Goal: Task Accomplishment & Management: Use online tool/utility

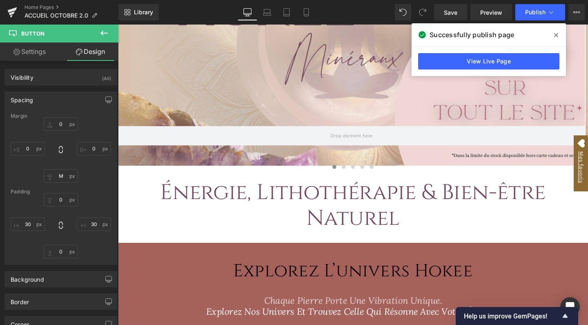
click at [51, 3] on div "Home Pages ACCUEIL OCTOBRE 2.0" at bounding box center [59, 12] width 119 height 25
click at [51, 6] on link "Home Pages" at bounding box center [72, 7] width 94 height 7
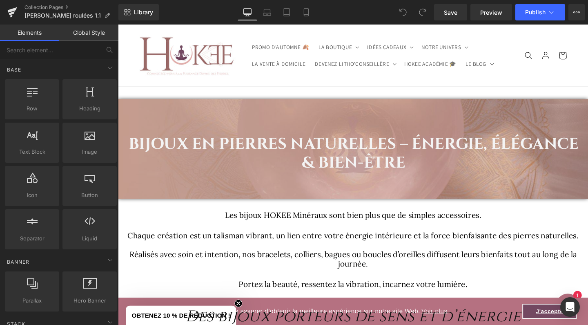
click at [219, 145] on h1 "Bijoux en pierres naturelles – Énergie, Élégance & Bien-être" at bounding box center [365, 159] width 481 height 39
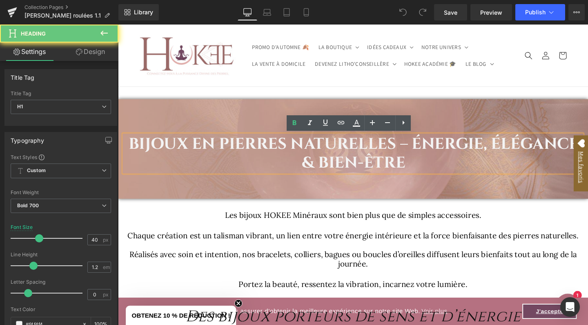
click at [219, 145] on h1 "Bijoux en pierres naturelles – Énergie, Élégance & Bien-être" at bounding box center [365, 159] width 481 height 39
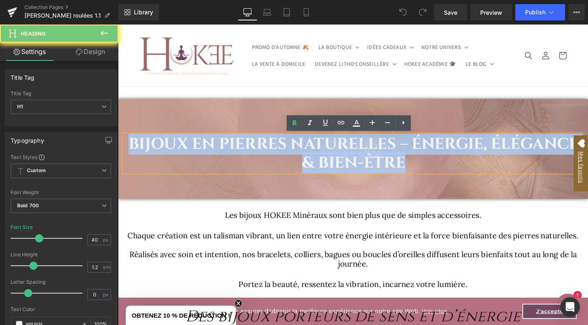
paste div
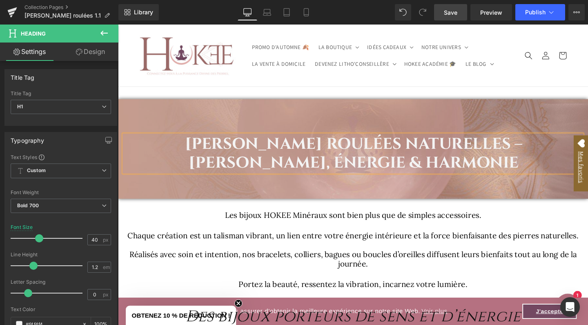
click at [450, 11] on span "Save" at bounding box center [450, 12] width 13 height 9
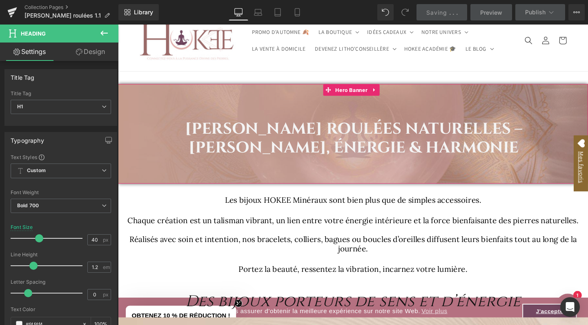
scroll to position [18, 0]
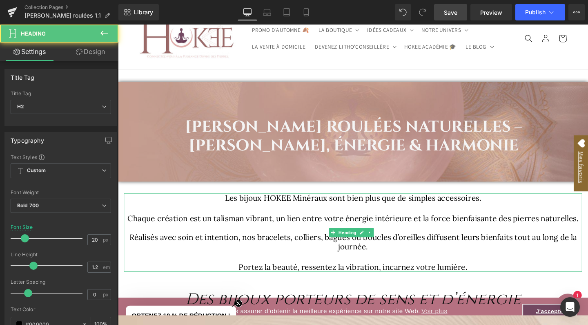
click at [234, 206] on span "Les bijoux HOKEE Minéraux sont bien plus que de simples accessoires." at bounding box center [365, 206] width 270 height 10
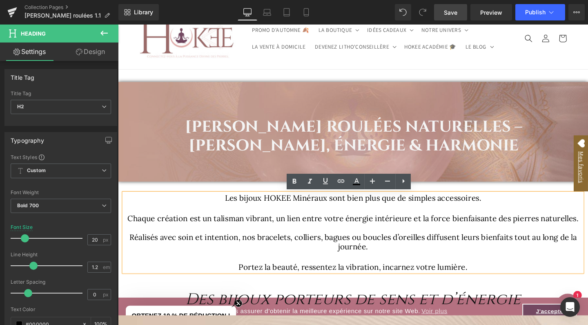
paste div
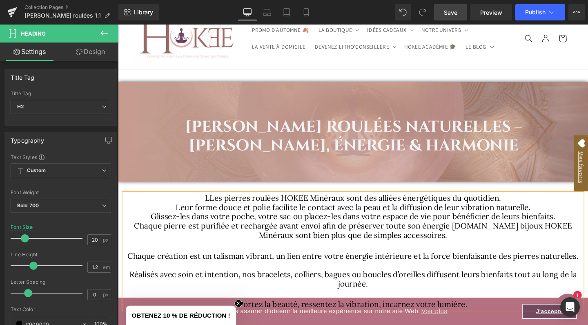
click at [211, 206] on span "LLes pierres roulées HOKEE Minéraux sont des alliées énergétiques du quotidien." at bounding box center [365, 206] width 311 height 10
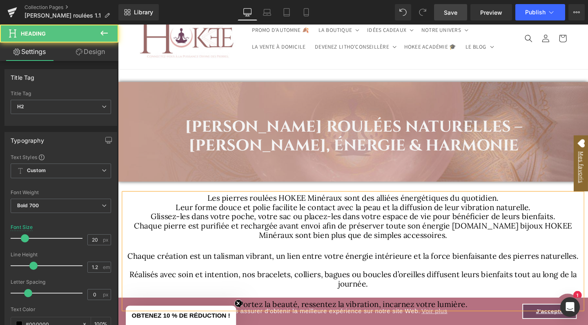
click at [532, 206] on h2 "Les pierres roulées HOKEE Minéraux sont des alliées énergétiques du quotidien." at bounding box center [365, 207] width 482 height 10
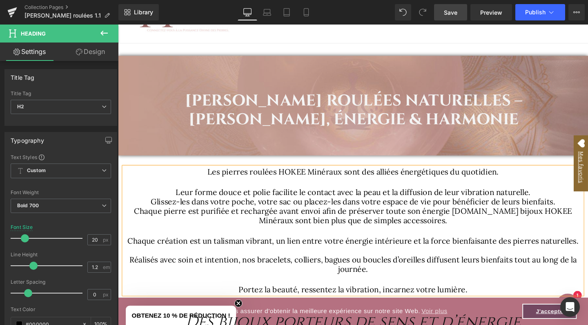
scroll to position [46, 0]
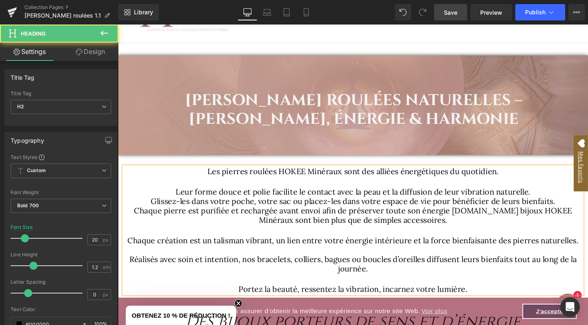
click at [560, 201] on h2 "Leur forme douce et polie facilite le contact avec la peau et la diffusion de l…" at bounding box center [365, 201] width 482 height 10
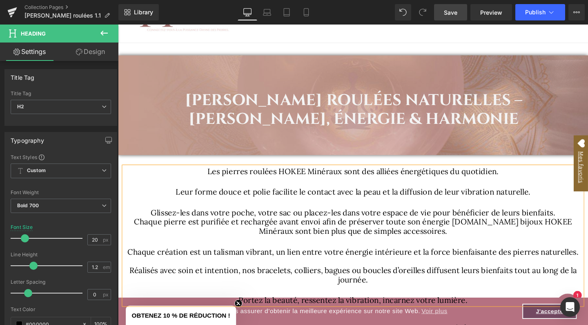
click at [584, 222] on h2 "Glissez-les dans votre poche, votre sac ou placez-les dans votre espace de vie …" at bounding box center [365, 222] width 482 height 10
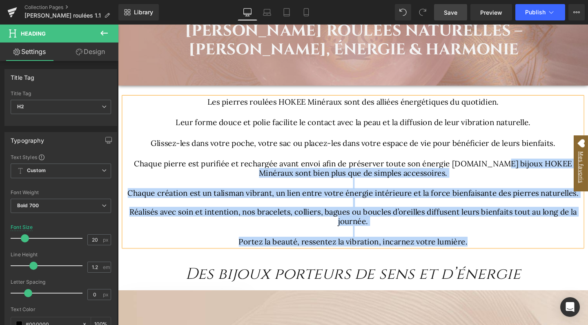
scroll to position [135, 0]
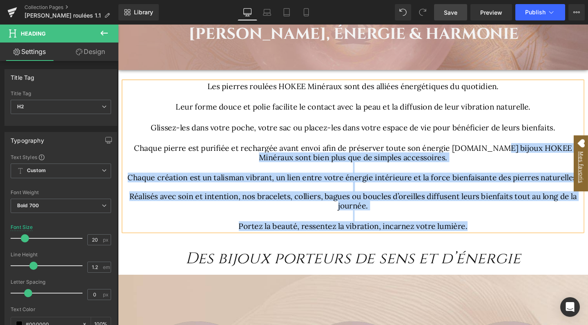
drag, startPoint x: 497, startPoint y: 225, endPoint x: 526, endPoint y: 237, distance: 30.7
click at [526, 237] on div "Les pierres roulées HOKEE Minéraux sont des alliées énergétiques du quotidien. …" at bounding box center [365, 163] width 482 height 157
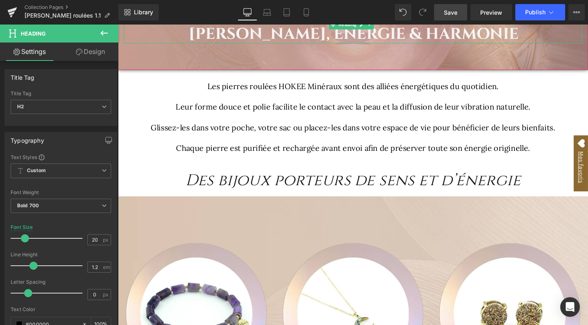
click at [460, 11] on link "Save" at bounding box center [450, 12] width 33 height 16
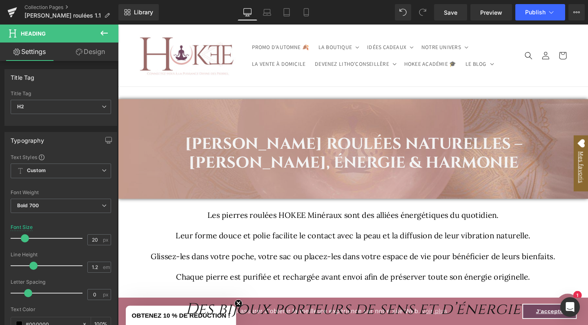
scroll to position [0, 0]
click at [54, 5] on link "Collection Pages" at bounding box center [72, 7] width 94 height 7
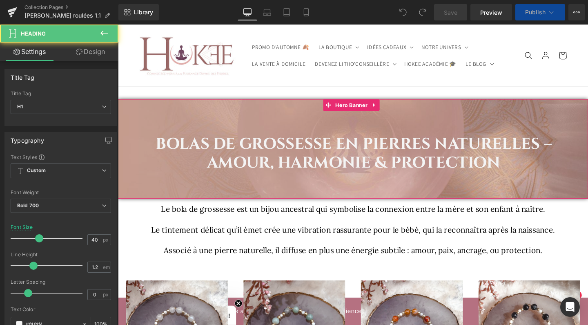
click at [252, 140] on h1 "Bolas de grossesse en pierres naturelles – Amour, Harmonie & Protection" at bounding box center [366, 159] width 487 height 39
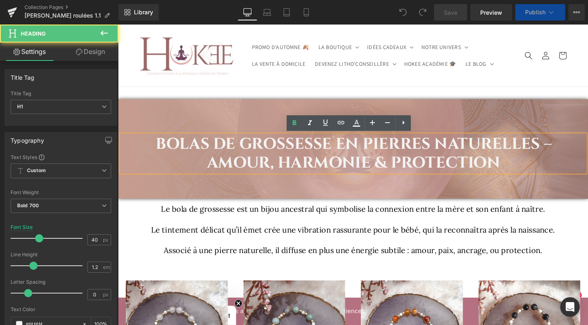
click at [251, 141] on h1 "Bolas de grossesse en pierres naturelles – Amour, Harmonie & Protection" at bounding box center [366, 159] width 487 height 39
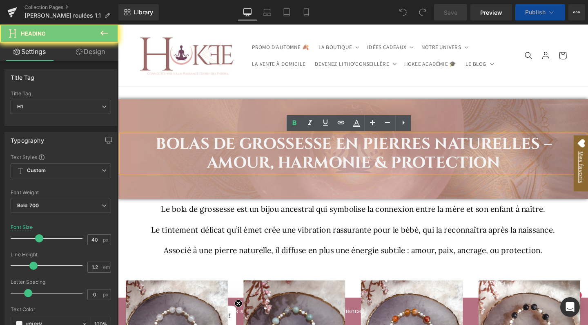
click at [251, 141] on h1 "Bolas de grossesse en pierres naturelles – Amour, Harmonie & Protection" at bounding box center [366, 159] width 487 height 39
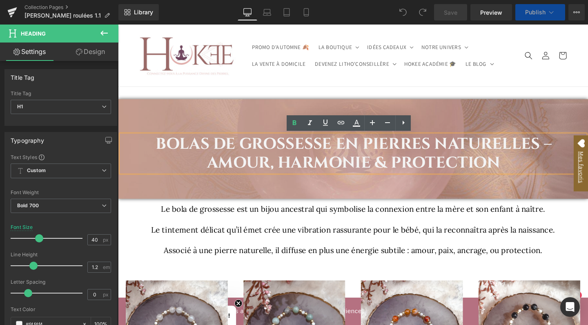
click at [251, 141] on h1 "Bolas de grossesse en pierres naturelles – Amour, Harmonie & Protection" at bounding box center [366, 159] width 487 height 39
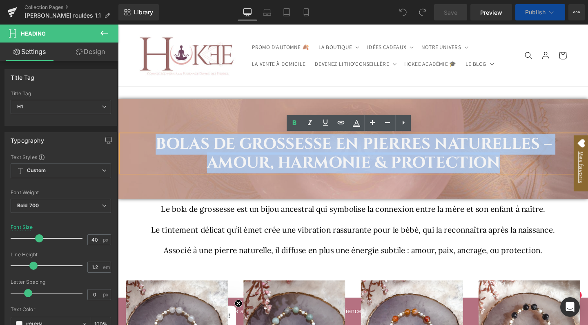
click at [249, 147] on h1 "Bolas de grossesse en pierres naturelles – Amour, Harmonie & Protection" at bounding box center [366, 159] width 487 height 39
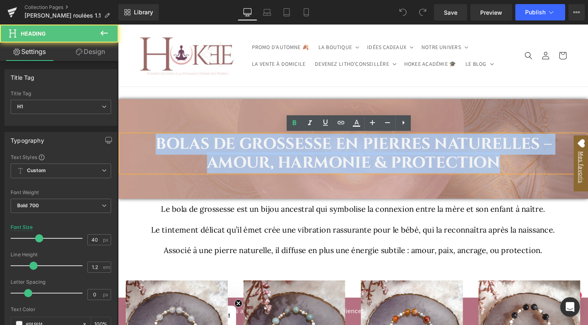
click at [249, 147] on h1 "Bolas de grossesse en pierres naturelles – Amour, Harmonie & Protection" at bounding box center [366, 159] width 487 height 39
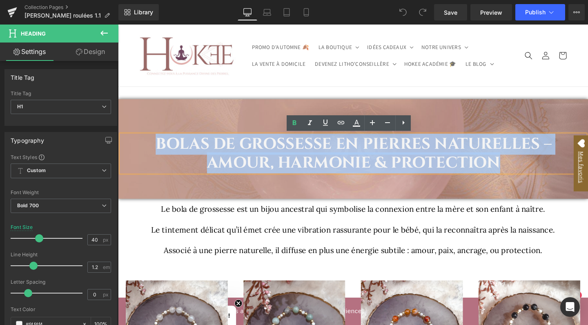
paste div
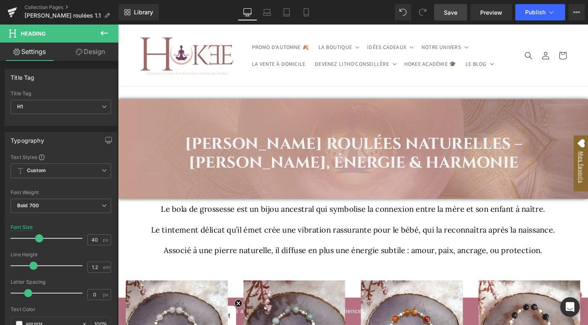
click at [453, 11] on span "Save" at bounding box center [450, 12] width 13 height 9
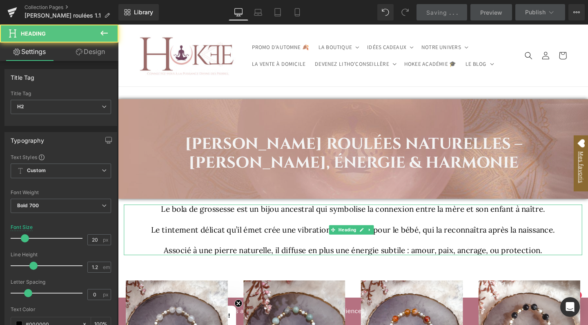
click at [166, 219] on span "Le bola de grossesse est un bijou ancestral qui symbolise la connexion entre la…" at bounding box center [365, 218] width 404 height 10
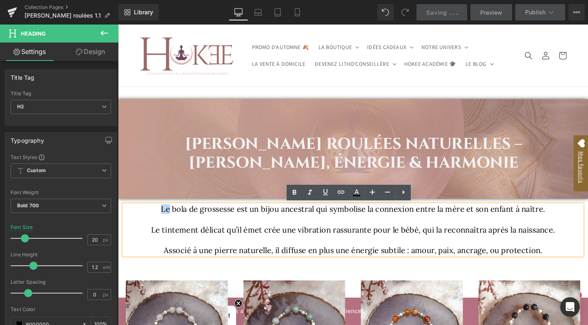
click at [166, 219] on span "Le bola de grossesse est un bijou ancestral qui symbolise la connexion entre la…" at bounding box center [365, 218] width 404 height 10
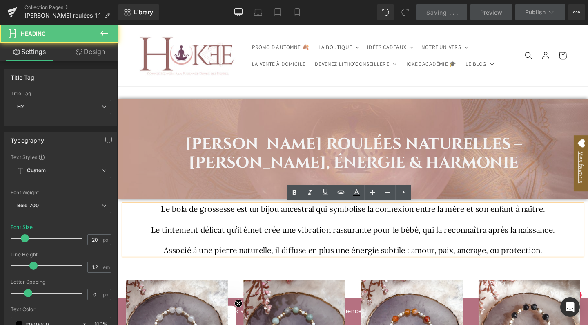
paste div
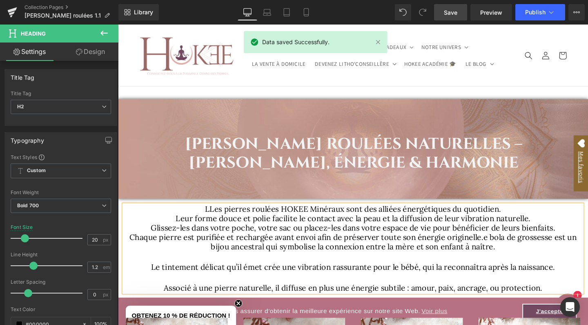
click at [212, 219] on span "LLes pierres roulées HOKEE Minéraux sont des alliées énergétiques du quotidien." at bounding box center [365, 218] width 311 height 10
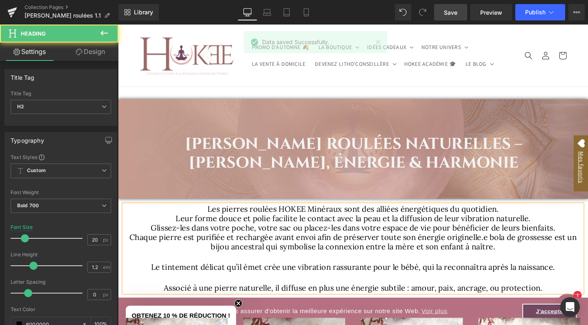
click at [519, 219] on h2 "Les pierres roulées HOKEE Minéraux sont des alliées énergétiques du quotidien." at bounding box center [365, 219] width 482 height 10
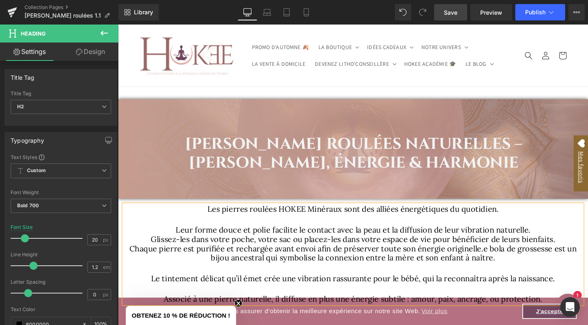
click at [555, 240] on h2 "Leur forme douce et polie facilite le contact avec la peau et la diffusion de l…" at bounding box center [365, 240] width 482 height 10
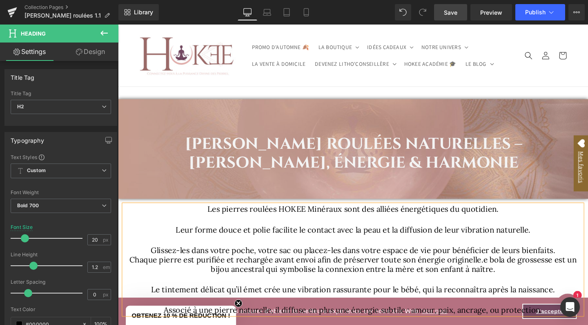
click at [582, 260] on h2 "Glissez-les dans votre poche, votre sac ou placez-les dans votre espace de vie …" at bounding box center [365, 262] width 482 height 10
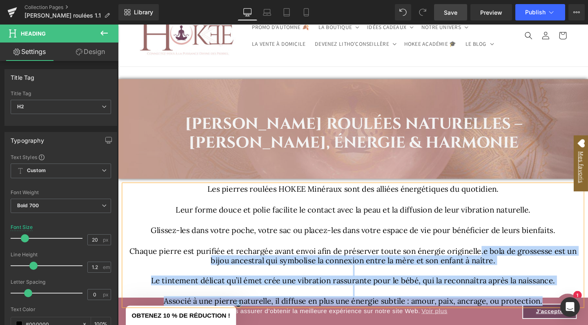
scroll to position [45, 0]
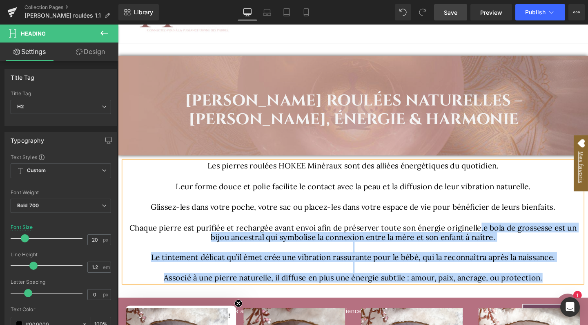
drag, startPoint x: 497, startPoint y: 282, endPoint x: 589, endPoint y: 340, distance: 108.4
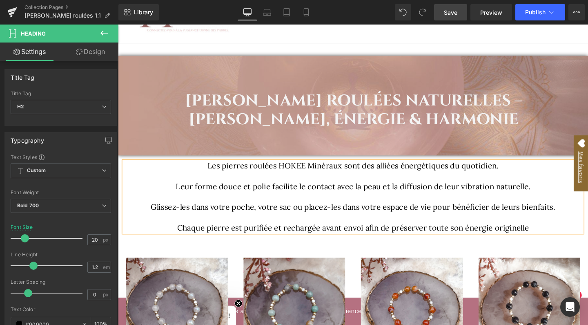
click at [450, 14] on span "Save" at bounding box center [450, 12] width 13 height 9
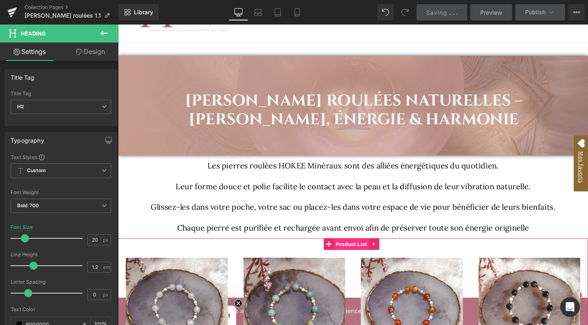
click at [358, 255] on span "Product List" at bounding box center [363, 255] width 37 height 12
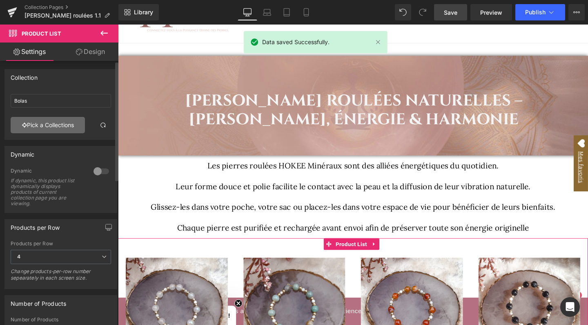
click at [41, 123] on link "Pick a Collections" at bounding box center [48, 125] width 74 height 16
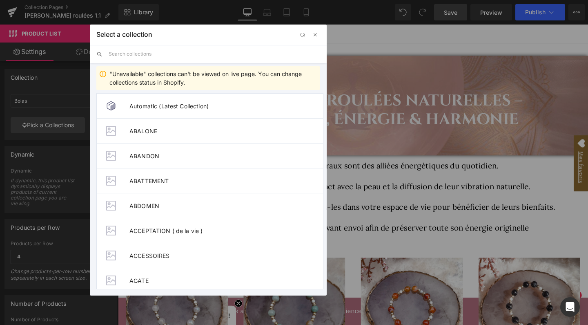
click at [154, 52] on input "text" at bounding box center [215, 54] width 212 height 18
type input "rou"
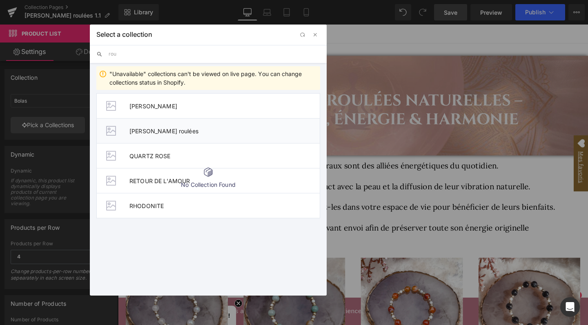
click at [156, 133] on span "[PERSON_NAME] roulées" at bounding box center [225, 131] width 190 height 7
type input "[PERSON_NAME] roulées"
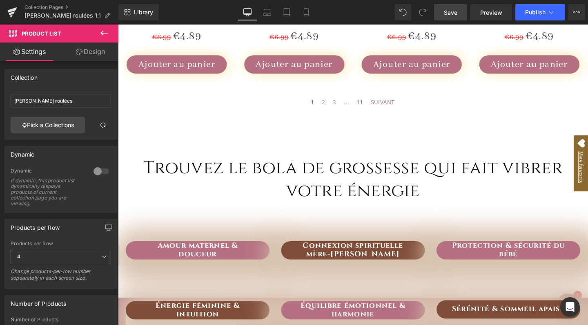
scroll to position [906, 0]
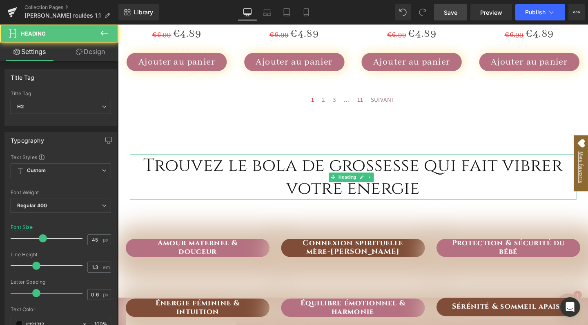
click at [436, 166] on h2 "Trouvez le bola de grossesse qui fait vibrer votre énergie" at bounding box center [365, 185] width 470 height 48
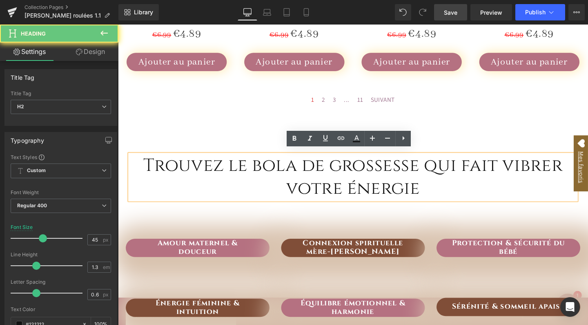
click at [431, 167] on h2 "Trouvez le bola de grossesse qui fait vibrer votre énergie" at bounding box center [365, 185] width 470 height 48
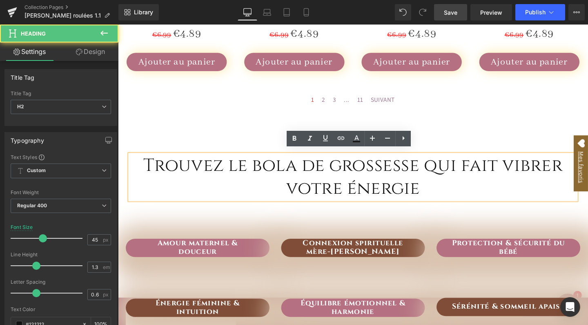
click at [431, 167] on h2 "Trouvez le bola de grossesse qui fait vibrer votre énergie" at bounding box center [365, 185] width 470 height 48
click at [430, 170] on h2 "Trouvez le bola de grossesse qui fait vibrer votre énergie" at bounding box center [365, 185] width 470 height 48
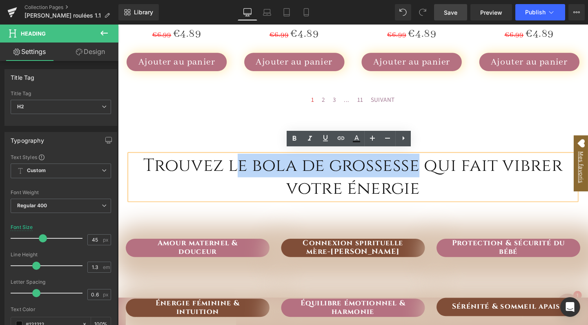
drag, startPoint x: 429, startPoint y: 167, endPoint x: 241, endPoint y: 161, distance: 188.5
click at [241, 161] on h2 "Trouvez le bola de grossesse qui fait vibrer votre énergie" at bounding box center [365, 185] width 470 height 48
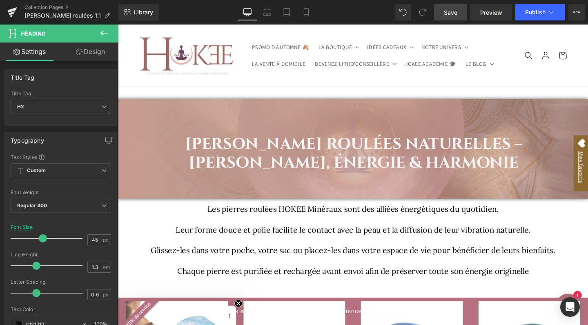
scroll to position [0, 0]
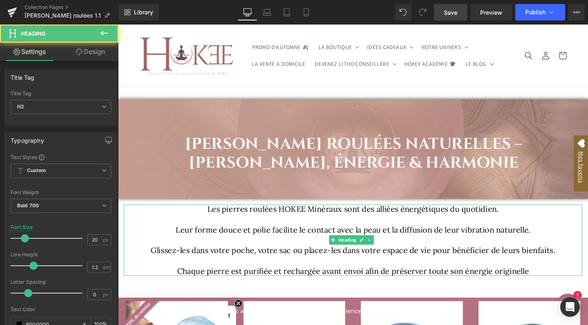
click at [217, 221] on span "Les pierres roulées HOKEE Minéraux sont des alliées énergétiques du quotidien." at bounding box center [365, 218] width 306 height 10
click at [217, 220] on span "Les pierres roulées HOKEE Minéraux sont des alliées énergétiques du quotidien." at bounding box center [365, 218] width 306 height 10
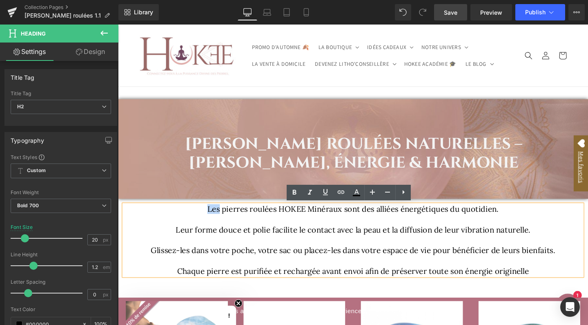
click at [217, 220] on span "Les pierres roulées HOKEE Minéraux sont des alliées énergétiques du quotidien." at bounding box center [365, 218] width 306 height 10
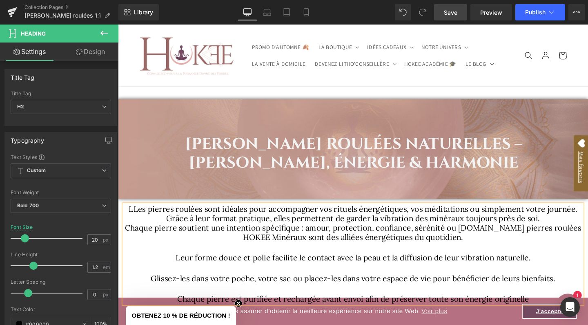
click at [134, 219] on span "LLes pierres roulées sont idéales pour accompagner vos rituels énergétiques, vo…" at bounding box center [366, 218] width 472 height 10
click at [588, 219] on span "Les pierres roulées sont idéales pour accompagner vos rituels énergétiques, vos…" at bounding box center [365, 218] width 467 height 10
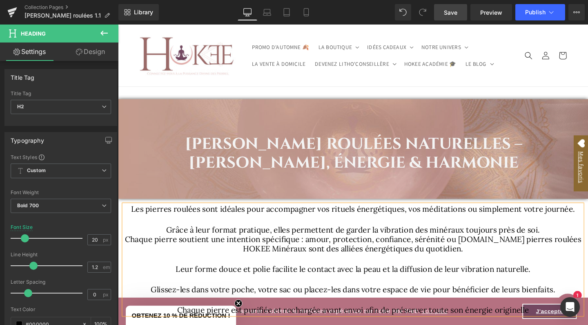
click at [567, 239] on h2 "Grâce à leur format pratique, elles permettent de garder la vibration des minér…" at bounding box center [365, 240] width 482 height 10
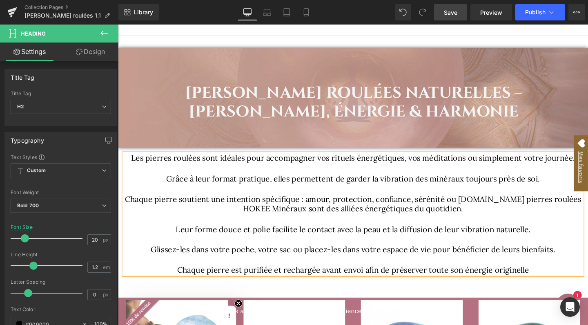
scroll to position [57, 0]
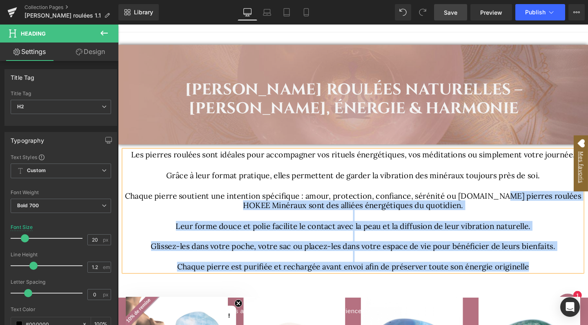
drag, startPoint x: 522, startPoint y: 204, endPoint x: 577, endPoint y: 280, distance: 94.2
click at [577, 280] on div "Les pierres roulées sont idéales pour accompagner vos rituels énergétiques, vos…" at bounding box center [365, 221] width 482 height 128
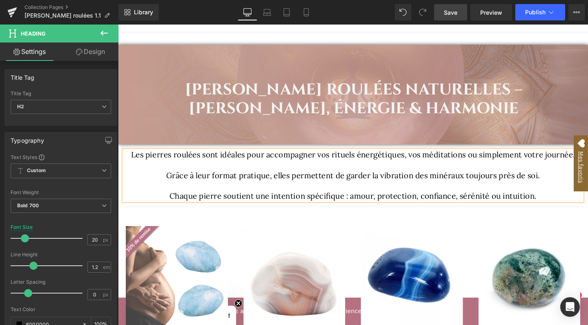
click at [456, 8] on span "Save" at bounding box center [450, 12] width 13 height 9
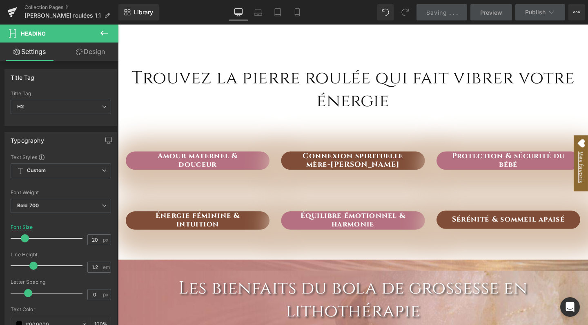
scroll to position [981, 0]
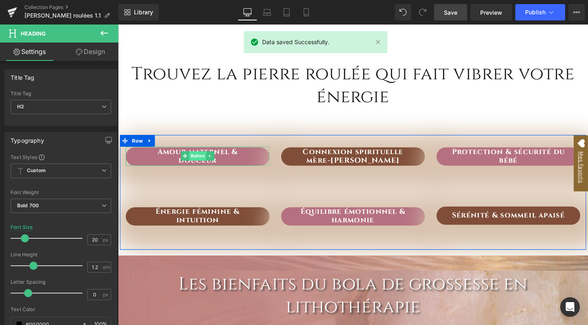
click at [208, 158] on span "Button" at bounding box center [202, 163] width 18 height 10
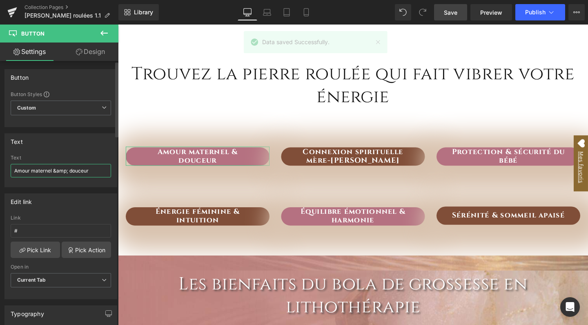
click at [63, 170] on input "Amour maternel &amp; douceur" at bounding box center [61, 170] width 101 height 13
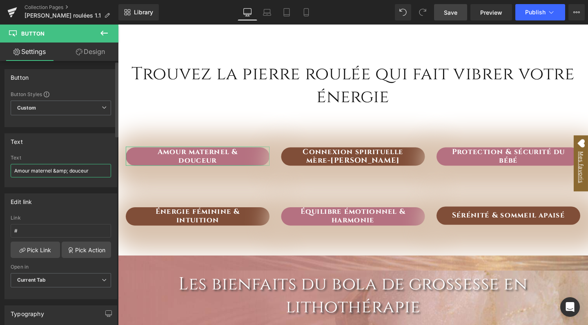
click at [63, 170] on input "Amour maternel &amp; douceur" at bounding box center [61, 170] width 101 height 13
paste input "&"
type input "Amour & douceur"
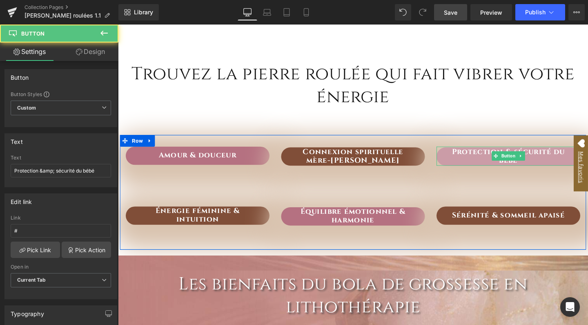
click at [500, 154] on link "Protection & sécurité du bébé" at bounding box center [528, 163] width 151 height 19
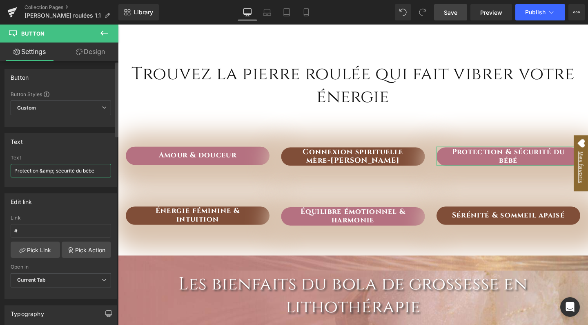
click at [53, 166] on input "Protection &amp; sécurité du bébé" at bounding box center [61, 170] width 101 height 13
type input "Protection & ancrage"
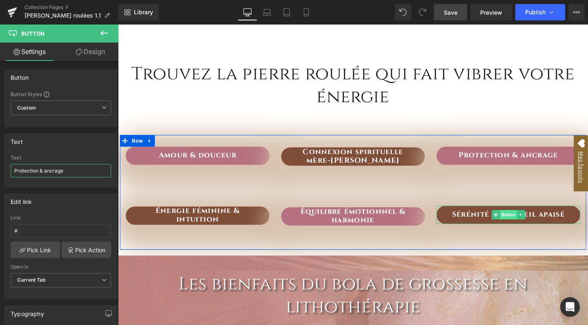
click at [524, 219] on span "Button" at bounding box center [529, 224] width 18 height 10
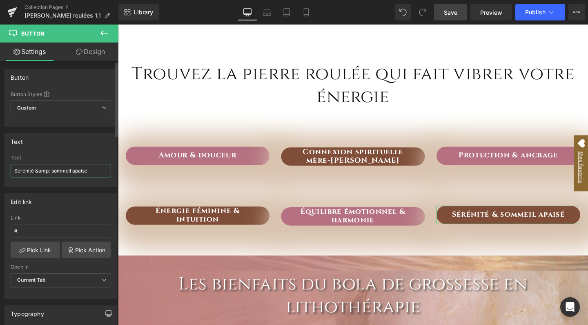
click at [57, 169] on input "Sérénité &amp; sommeil apaisé" at bounding box center [61, 170] width 101 height 13
paste input "sommeil"
type input "Sérénité & sommeil"
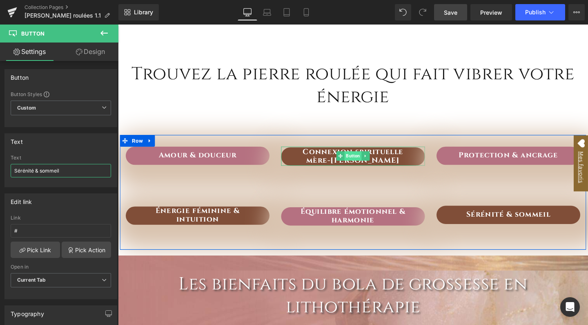
click at [360, 158] on span "Button" at bounding box center [365, 163] width 18 height 10
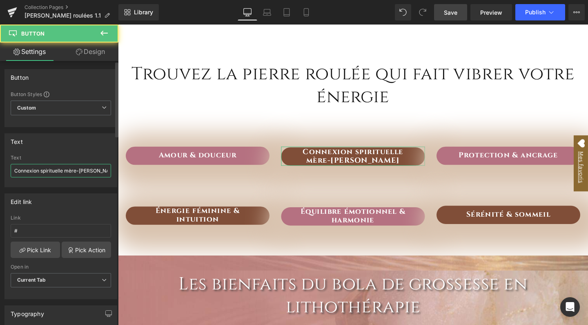
click at [62, 170] on input "Connexion spirituelle mère-bébé" at bounding box center [61, 170] width 101 height 13
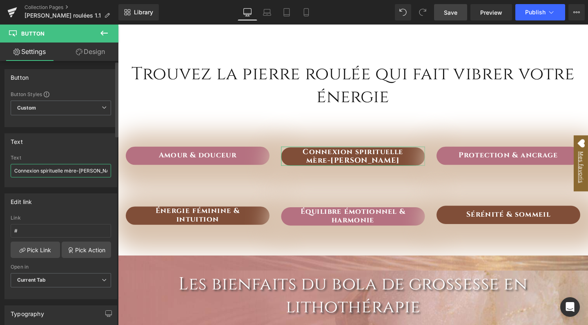
click at [62, 170] on input "Connexion spirituelle mère-bébé" at bounding box center [61, 170] width 101 height 13
paste input "Spiritualité & intuition"
type input "Spiritualité & intuition"
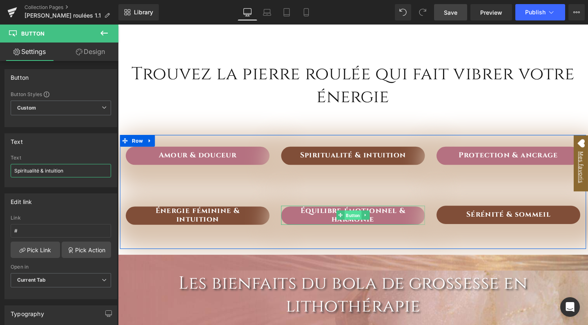
click at [364, 220] on span "Button" at bounding box center [365, 225] width 18 height 10
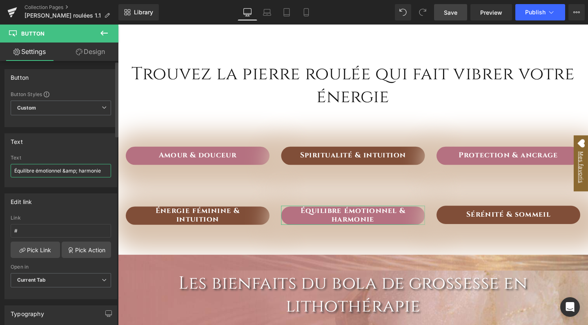
click at [65, 171] on input "Équilibre émotionnel &amp; harmonie" at bounding box center [61, 170] width 101 height 13
paste input "& guérison intérieur"
type input "Équilibre & guérison intérieure"
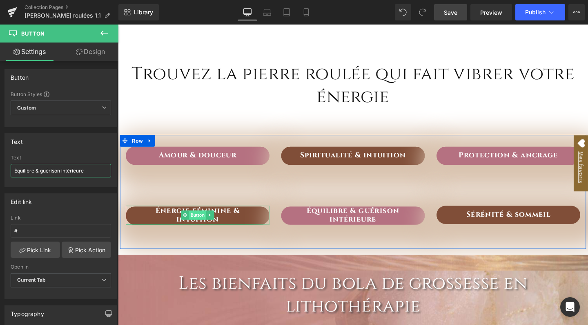
click at [202, 220] on span "Button" at bounding box center [202, 225] width 18 height 10
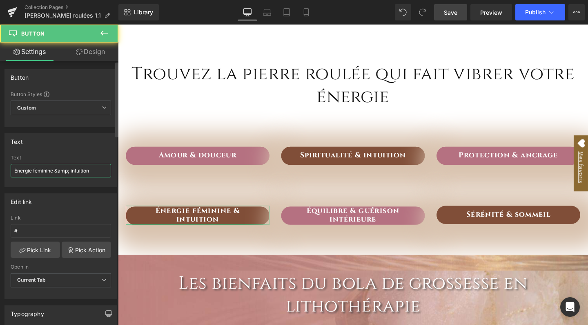
click at [58, 171] on input "Énergie féminine &amp; intuition" at bounding box center [61, 170] width 101 height 13
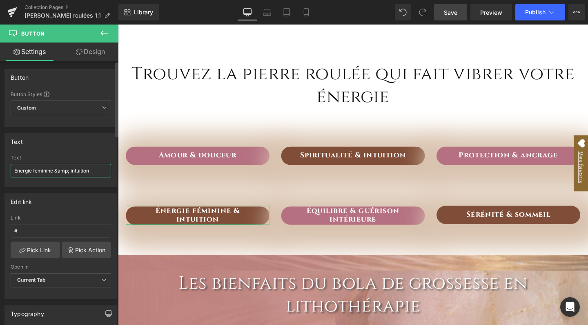
click at [58, 171] on input "Énergie féminine &amp; intuition" at bounding box center [61, 170] width 101 height 13
paste input "Confiance & vitalité"
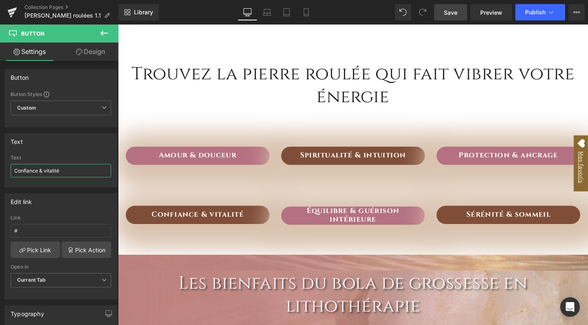
type input "Confiance & vitalité"
drag, startPoint x: 453, startPoint y: 15, endPoint x: 340, endPoint y: 132, distance: 161.8
click at [453, 15] on span "Save" at bounding box center [450, 12] width 13 height 9
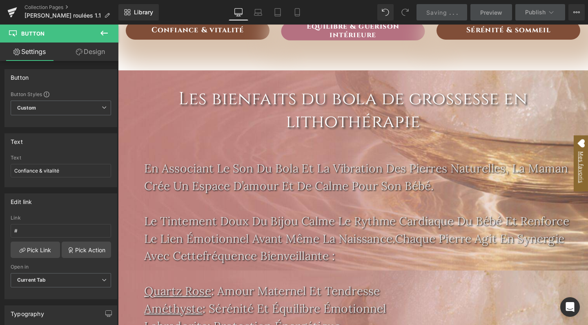
scroll to position [1157, 0]
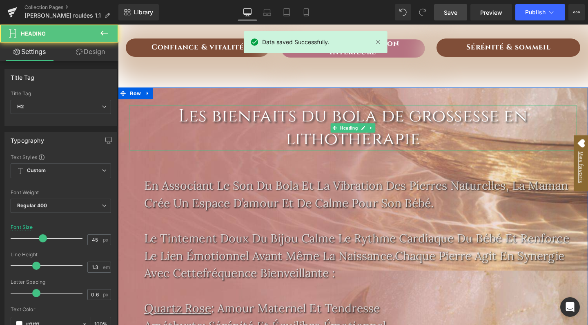
click at [351, 116] on h2 "Les bienfaits du bola de grossesse en lithothérapie" at bounding box center [365, 133] width 470 height 48
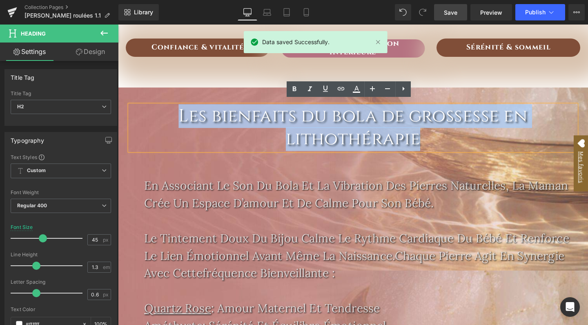
paste div
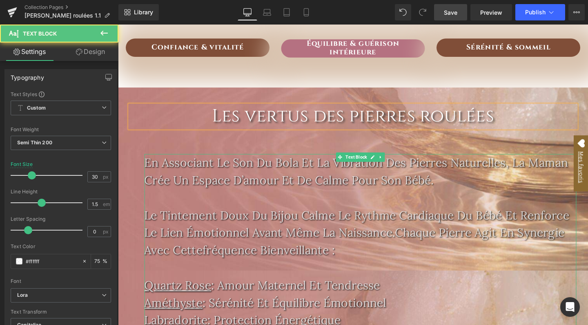
click at [373, 259] on p "Le tintement doux du bijou calme le rythme cardiaque du bébé et renforce le lie…" at bounding box center [373, 243] width 455 height 55
click at [367, 259] on p "Le tintement doux du bijou calme le rythme cardiaque du bébé et renforce le lie…" at bounding box center [373, 243] width 455 height 55
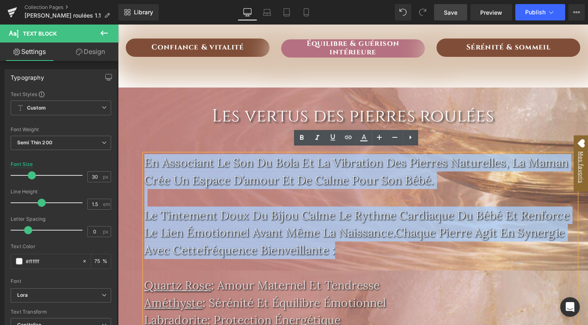
drag, startPoint x: 360, startPoint y: 259, endPoint x: 132, endPoint y: 159, distance: 249.3
click at [132, 159] on div "Les vertus des pierres roulées Heading En associant le son du bola et la vibrat…" at bounding box center [365, 245] width 494 height 284
paste div
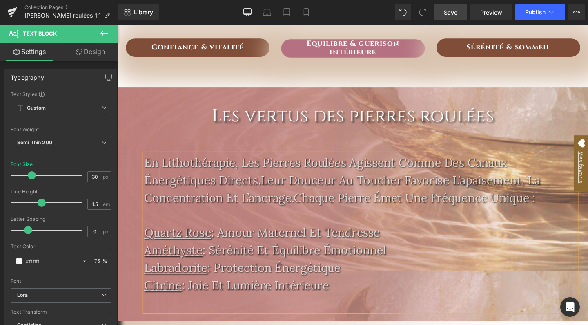
click at [305, 207] on p "En lithothérapie, les pierres roulées agissent comme des canaux énergétiques di…" at bounding box center [373, 188] width 455 height 55
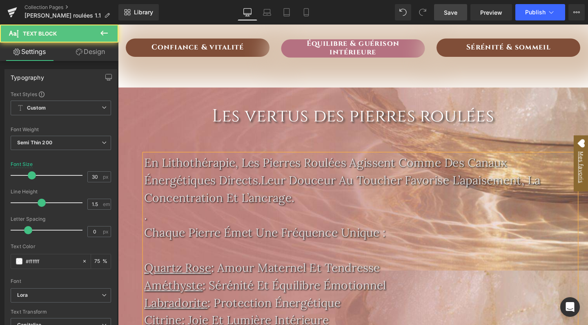
click at [150, 222] on p "." at bounding box center [373, 225] width 455 height 18
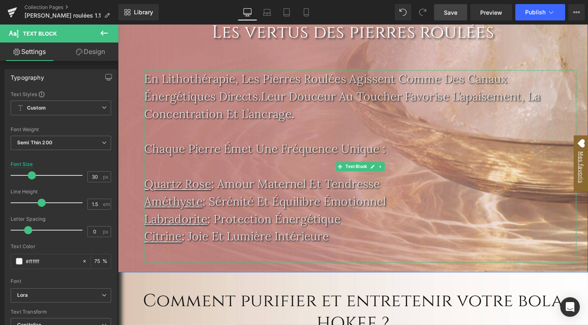
scroll to position [1245, 0]
click at [147, 186] on u "Quartz rose" at bounding box center [181, 192] width 70 height 16
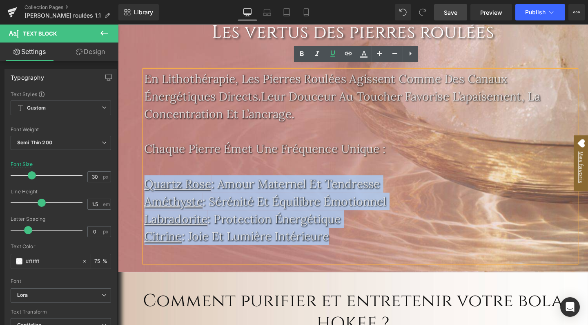
drag, startPoint x: 147, startPoint y: 186, endPoint x: 360, endPoint y: 242, distance: 220.0
click at [360, 242] on div "En lithothérapie, les pierres roulées agissent comme des canaux énergétiques di…" at bounding box center [373, 173] width 455 height 202
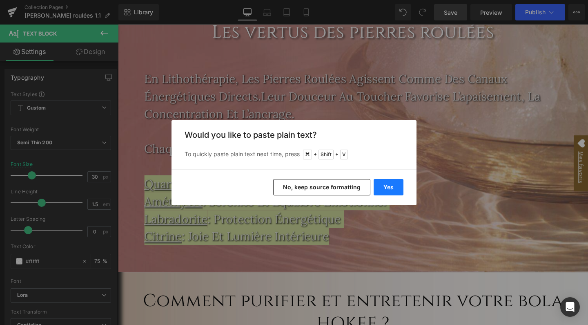
click at [390, 186] on button "Yes" at bounding box center [389, 187] width 30 height 16
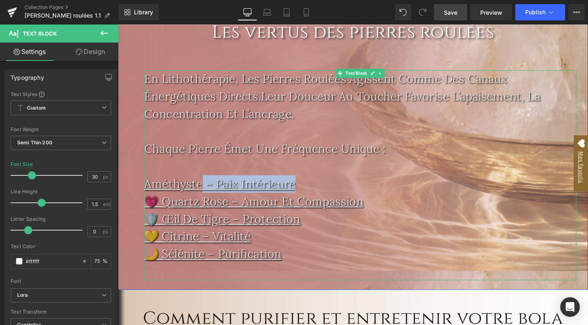
drag, startPoint x: 309, startPoint y: 191, endPoint x: 206, endPoint y: 189, distance: 103.0
click at [206, 189] on p "Améthyste – paix intérieure" at bounding box center [373, 192] width 455 height 18
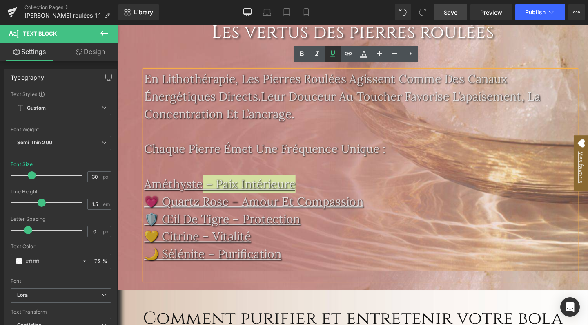
click at [331, 55] on icon at bounding box center [333, 54] width 10 height 10
click at [216, 188] on p "Améthyste – paix intérieure" at bounding box center [373, 192] width 455 height 18
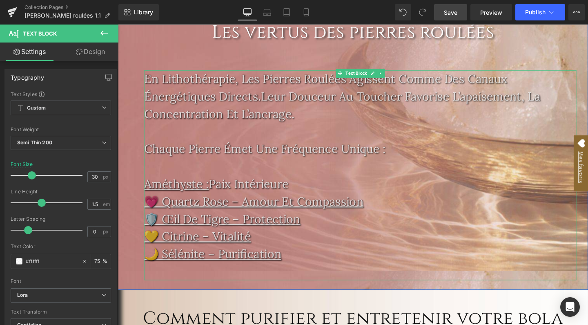
click at [162, 207] on u "💗 Quartz rose – amour et compassion" at bounding box center [261, 210] width 230 height 16
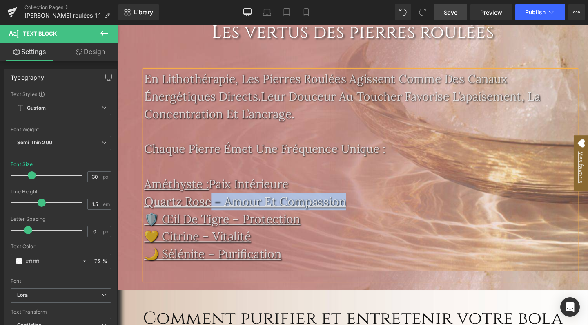
drag, startPoint x: 362, startPoint y: 204, endPoint x: 214, endPoint y: 208, distance: 148.4
click at [214, 208] on p "Quartz rose – amour et compassion" at bounding box center [373, 210] width 455 height 18
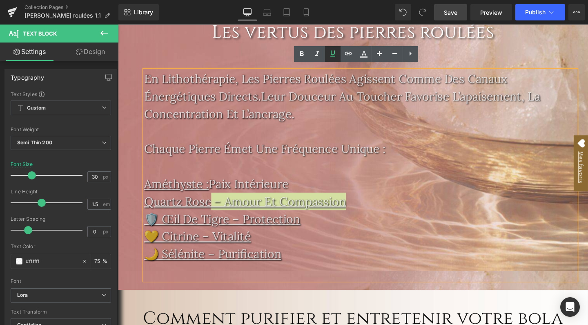
click at [331, 52] on icon at bounding box center [333, 53] width 5 height 6
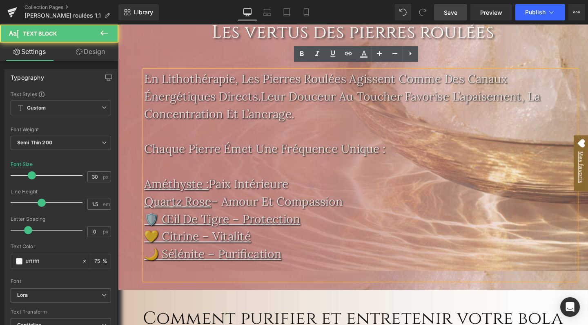
click at [224, 207] on p "Quartz rose – amour et compassion" at bounding box center [373, 210] width 455 height 18
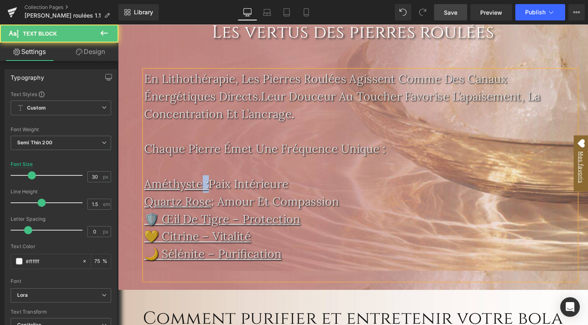
drag, startPoint x: 211, startPoint y: 190, endPoint x: 204, endPoint y: 190, distance: 7.8
click at [204, 190] on p "Améthyste : paix intérieure" at bounding box center [373, 192] width 455 height 18
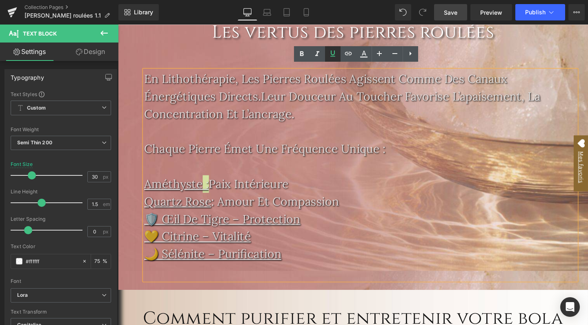
click at [330, 53] on icon at bounding box center [333, 54] width 10 height 10
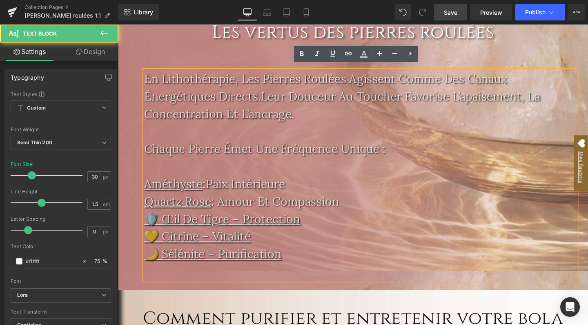
click at [161, 226] on u "🛡️ Œil de tigre – protection" at bounding box center [228, 229] width 164 height 16
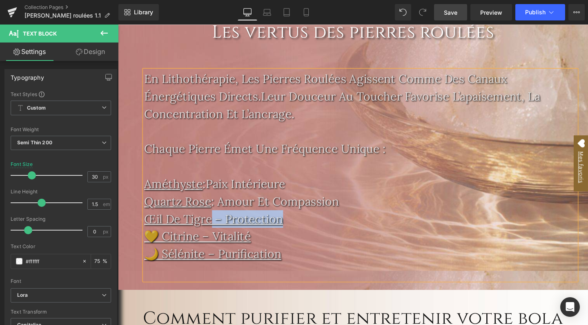
drag, startPoint x: 291, startPoint y: 224, endPoint x: 217, endPoint y: 226, distance: 74.4
click at [217, 226] on p "Œil de tigre – protection" at bounding box center [373, 228] width 455 height 18
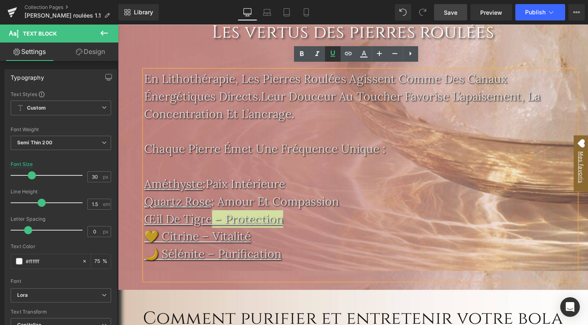
click at [335, 53] on icon at bounding box center [333, 54] width 10 height 10
click at [226, 226] on p "Œil de tigre – protection" at bounding box center [373, 228] width 455 height 18
drag, startPoint x: 226, startPoint y: 226, endPoint x: 221, endPoint y: 226, distance: 5.7
click at [221, 226] on p "Œil de tigre – protection" at bounding box center [373, 228] width 455 height 18
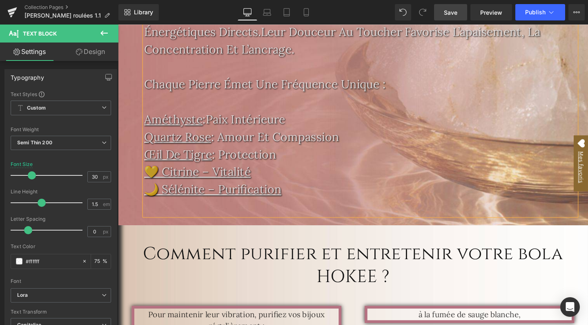
scroll to position [1313, 0]
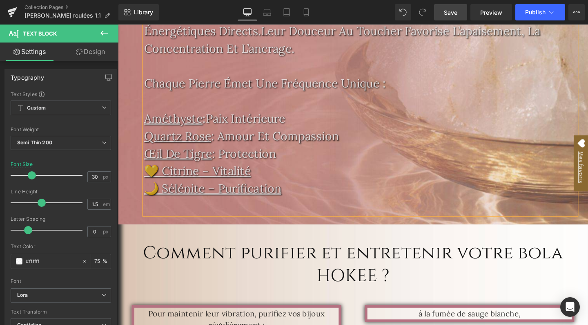
click at [160, 172] on u "💛 Citrine – vitalité" at bounding box center [202, 178] width 112 height 16
drag, startPoint x: 244, startPoint y: 174, endPoint x: 184, endPoint y: 175, distance: 59.3
click at [184, 175] on p "Citrine – vitalité" at bounding box center [373, 178] width 455 height 18
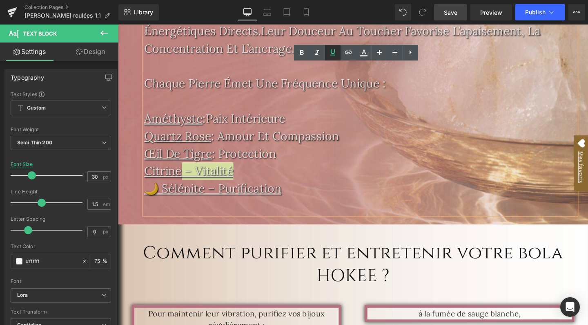
click at [329, 54] on icon at bounding box center [333, 52] width 10 height 10
click at [195, 176] on p "Citrine – vitalité" at bounding box center [373, 178] width 455 height 18
drag, startPoint x: 195, startPoint y: 176, endPoint x: 188, endPoint y: 176, distance: 7.4
click at [188, 176] on p "Citrine – vitalité" at bounding box center [373, 178] width 455 height 18
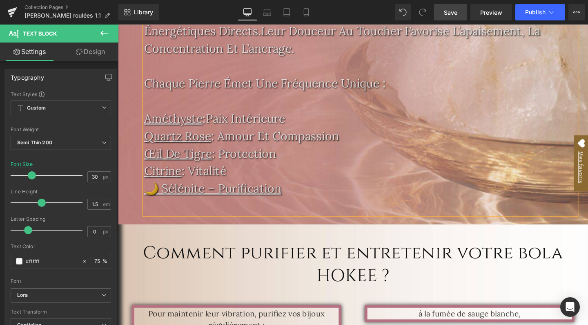
click at [160, 190] on u "🌙 Sélénite – purification" at bounding box center [218, 197] width 144 height 16
drag, startPoint x: 287, startPoint y: 193, endPoint x: 190, endPoint y: 193, distance: 96.4
click at [190, 193] on p "Sélénite – purification" at bounding box center [373, 197] width 455 height 18
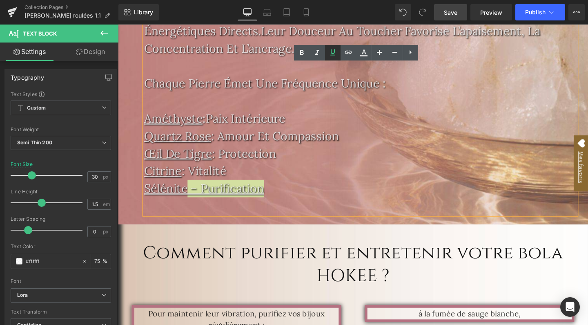
click at [333, 51] on icon at bounding box center [333, 52] width 10 height 10
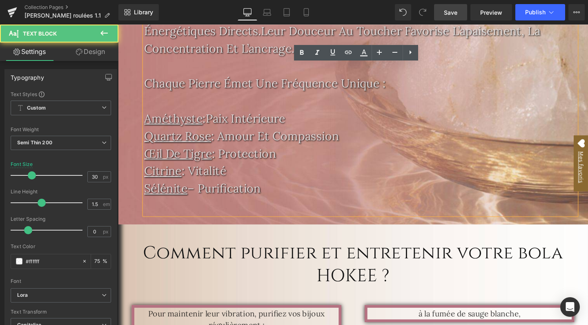
click at [200, 197] on p "Sélénite – purification" at bounding box center [373, 197] width 455 height 18
drag, startPoint x: 201, startPoint y: 193, endPoint x: 193, endPoint y: 193, distance: 7.8
click at [193, 193] on p "Sélénite – purification" at bounding box center [373, 197] width 455 height 18
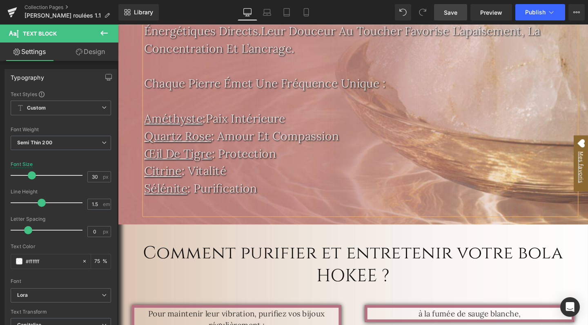
click at [452, 13] on span "Save" at bounding box center [450, 12] width 13 height 9
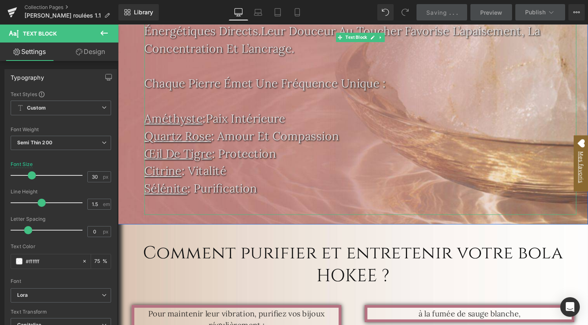
click at [210, 210] on p at bounding box center [373, 215] width 455 height 18
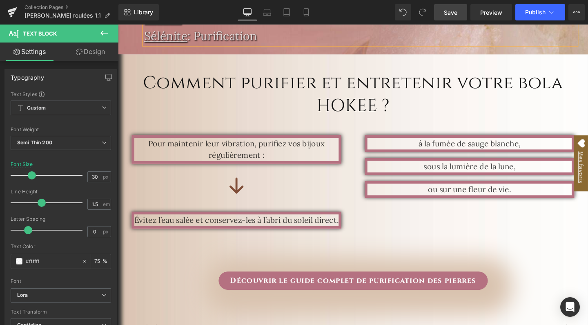
scroll to position [1475, 0]
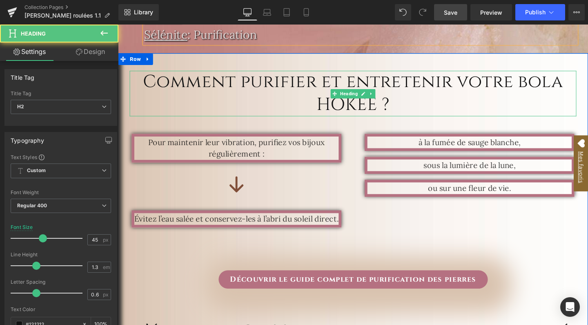
click at [338, 86] on h2 "Comment purifier et entretenir votre bola HOKEE ?" at bounding box center [365, 97] width 470 height 48
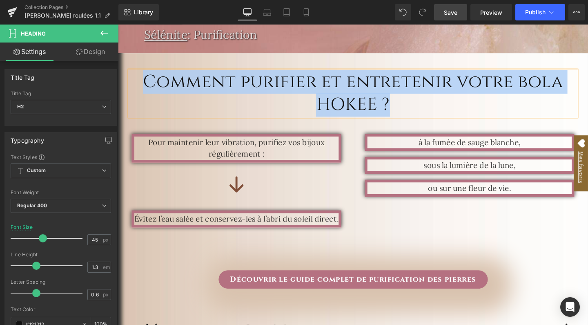
paste div
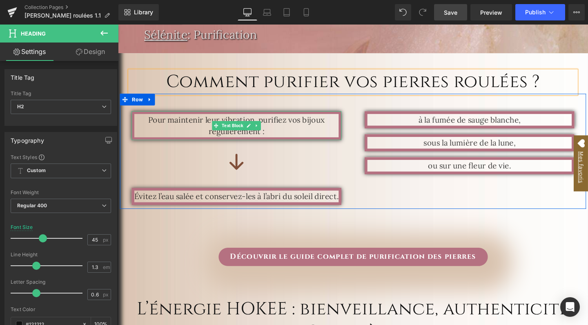
click at [333, 119] on p "Pour maintenir leur vibration, purifiez vos bijoux régulièrement :" at bounding box center [242, 131] width 215 height 25
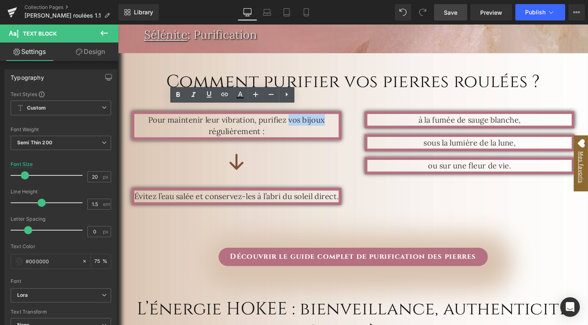
drag, startPoint x: 333, startPoint y: 120, endPoint x: 296, endPoint y: 121, distance: 37.2
click at [296, 121] on p "Pour maintenir leur vibration, purifiez vos bijoux régulièrement :" at bounding box center [242, 131] width 215 height 25
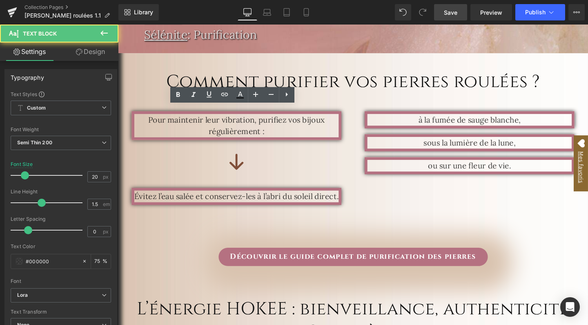
click at [333, 119] on p "Pour maintenir leur vibration, purifiez vos bijoux régulièrement :" at bounding box center [242, 131] width 215 height 25
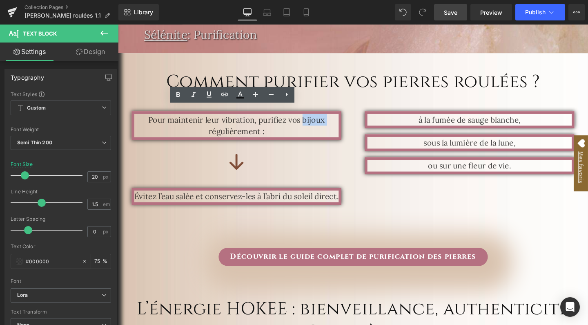
drag, startPoint x: 334, startPoint y: 119, endPoint x: 309, endPoint y: 119, distance: 24.9
click at [309, 119] on p "Pour maintenir leur vibration, purifiez vos bijoux régulièrement :" at bounding box center [242, 131] width 215 height 25
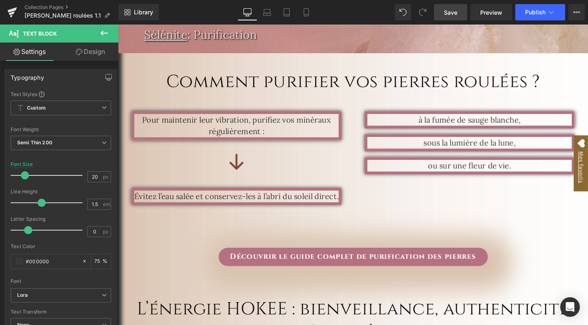
click at [454, 16] on span "Save" at bounding box center [450, 12] width 13 height 9
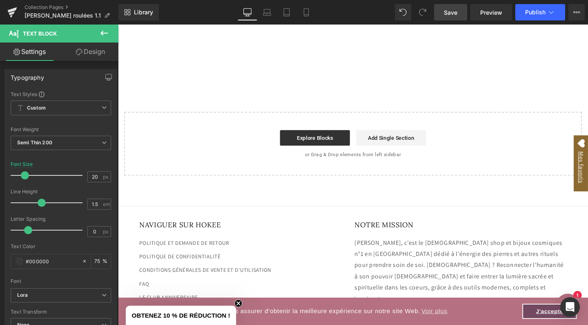
scroll to position [2083, 0]
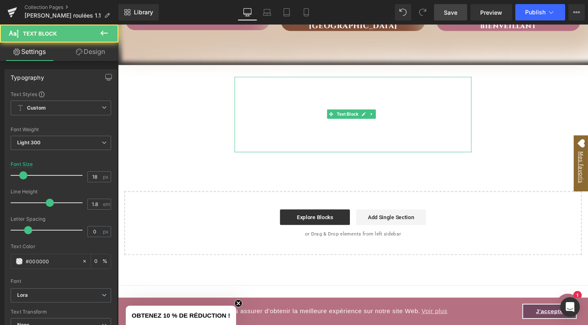
drag, startPoint x: 300, startPoint y: 118, endPoint x: 295, endPoint y: 116, distance: 4.7
click at [300, 117] on p "Découvrez la collection de bolas de grossesse HOKEE Minéraux : des bijoux en pi…" at bounding box center [365, 99] width 249 height 40
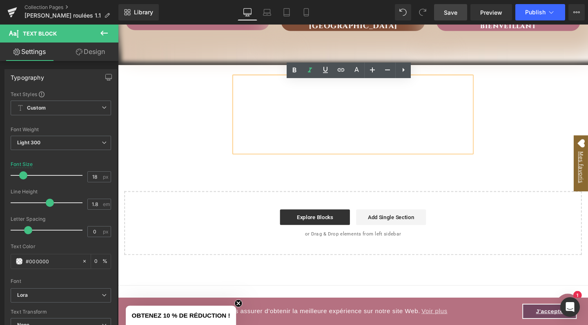
click at [243, 87] on p "Découvrez la collection de bolas de grossesse HOKEE Minéraux : des bijoux en pi…" at bounding box center [365, 99] width 249 height 40
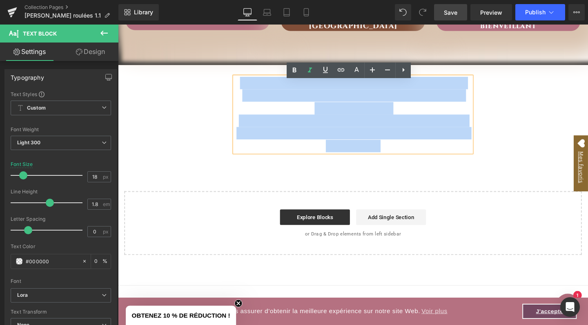
drag, startPoint x: 243, startPoint y: 87, endPoint x: 485, endPoint y: 169, distance: 255.6
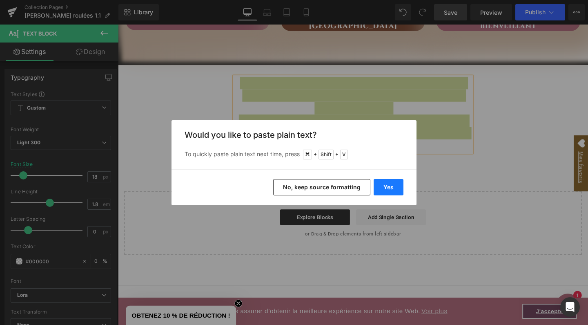
click at [384, 184] on button "Yes" at bounding box center [389, 187] width 30 height 16
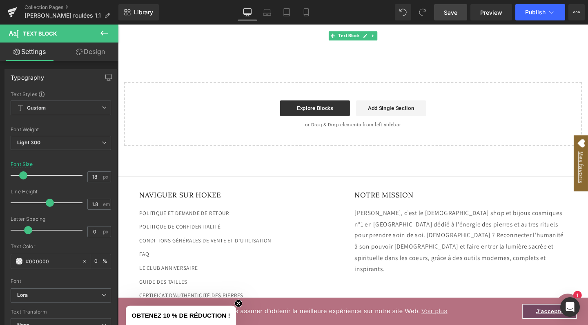
scroll to position [1473, 0]
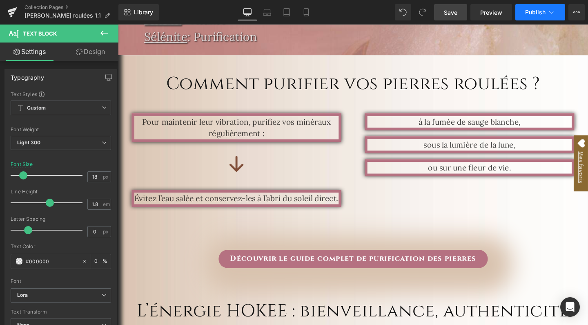
click at [535, 13] on span "Publish" at bounding box center [536, 12] width 20 height 7
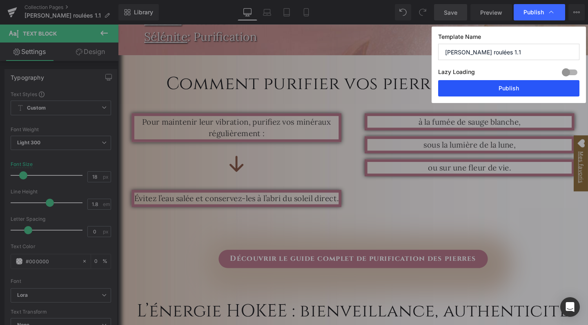
click at [462, 91] on button "Publish" at bounding box center [508, 88] width 141 height 16
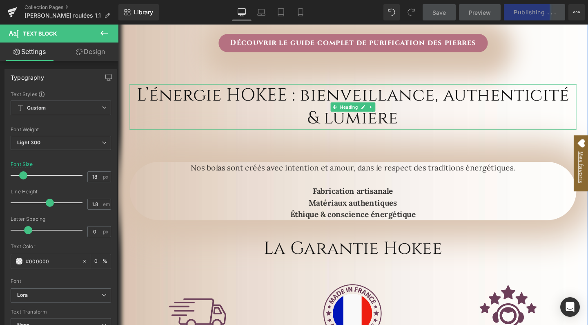
scroll to position [1700, 0]
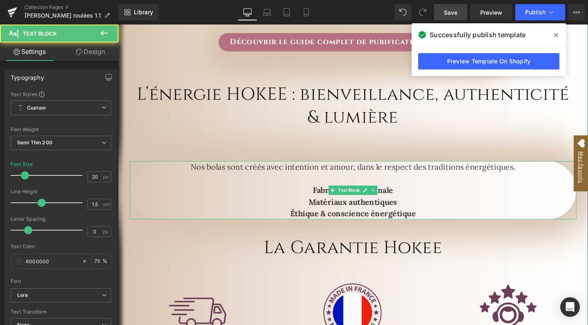
click at [260, 178] on p "Nos bolas sont créés avec intention et amour, dans le respect des traditions én…" at bounding box center [365, 174] width 470 height 12
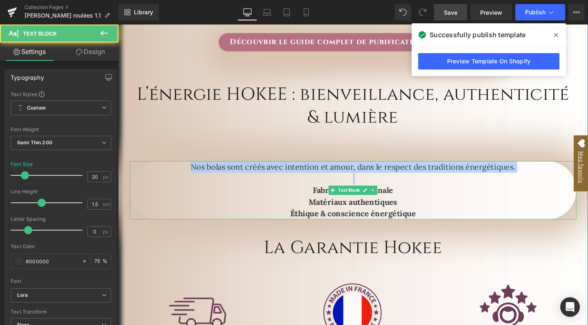
click at [260, 178] on p "Nos bolas sont créés avec intention et amour, dans le respect des traditions én…" at bounding box center [365, 174] width 470 height 12
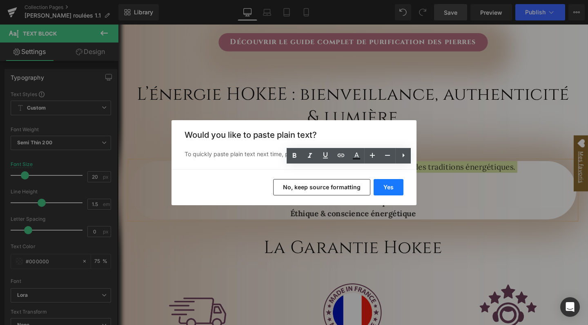
click at [392, 187] on button "Yes" at bounding box center [389, 187] width 30 height 16
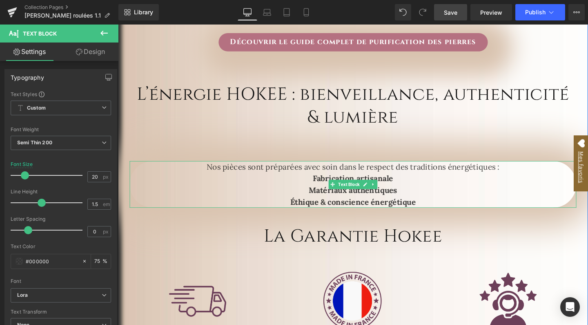
click at [524, 180] on p "Nos pièces sont préparées avec soin dans le respect des traditions énergétiques…" at bounding box center [365, 180] width 470 height 25
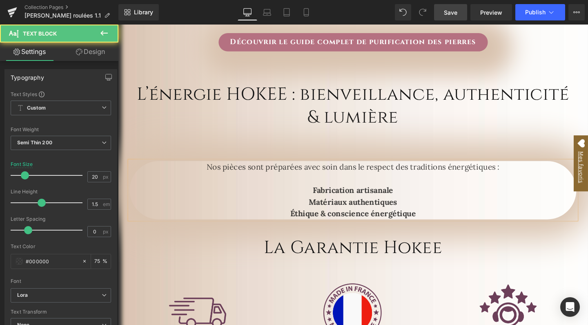
click at [340, 204] on span "Fabrication artisanale" at bounding box center [365, 198] width 85 height 10
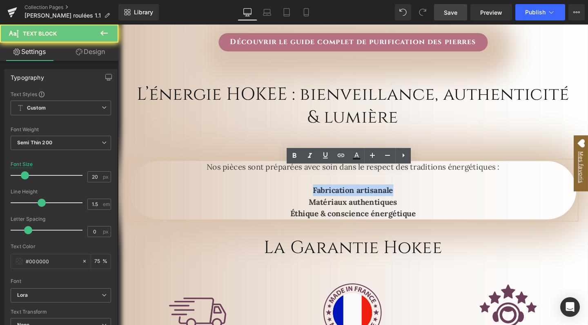
click at [340, 204] on span "Fabrication artisanale" at bounding box center [365, 198] width 85 height 10
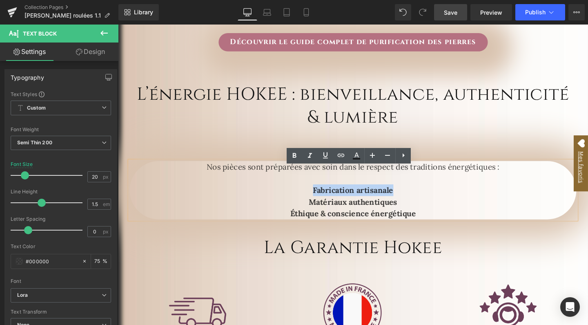
drag, startPoint x: 439, startPoint y: 230, endPoint x: 319, endPoint y: 207, distance: 122.0
click at [319, 207] on div "Nos pièces sont préparées avec soin dans le respect des traditions énergétiques…" at bounding box center [365, 198] width 470 height 61
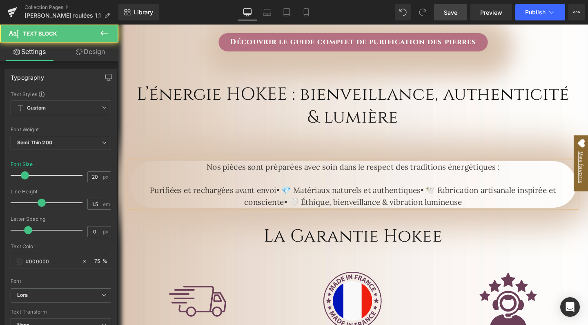
click at [300, 206] on p "Purifiées et rechargées avant envoi• 💎 Matériaux naturels et authentiques• 🕊️ F…" at bounding box center [365, 198] width 470 height 37
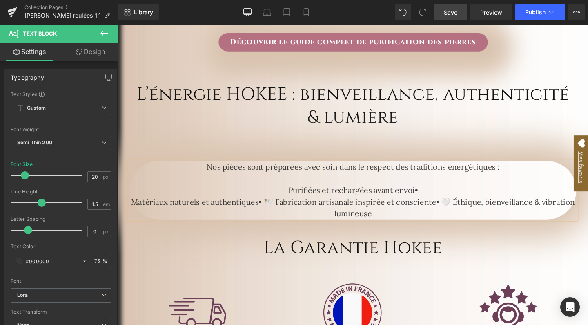
click at [441, 205] on p "Purifiées et rechargées avant envoi•" at bounding box center [365, 192] width 470 height 25
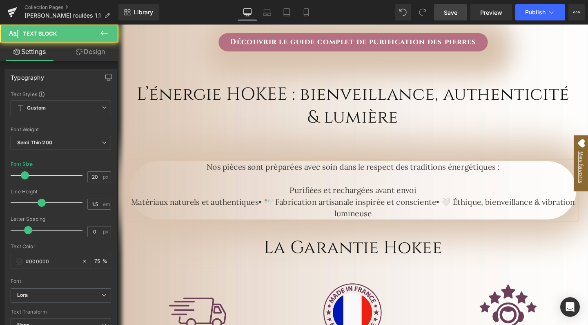
click at [282, 218] on p "Matériaux naturels et authentiques• 🕊️ Fabrication artisanale inspirée et consc…" at bounding box center [365, 217] width 470 height 25
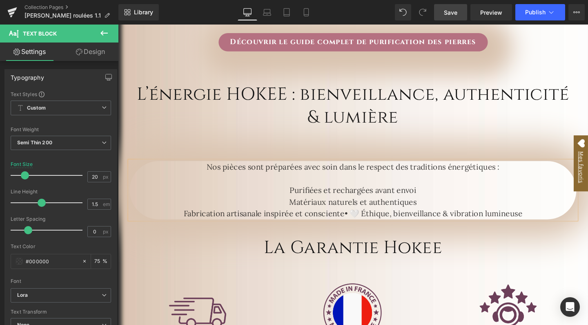
click at [373, 229] on p "Fabrication artisanale inspirée et consciente• 🤍 Éthique, bienveillance & vibra…" at bounding box center [365, 223] width 470 height 12
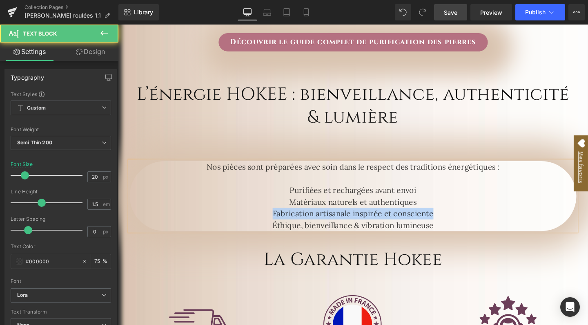
drag, startPoint x: 454, startPoint y: 231, endPoint x: 268, endPoint y: 226, distance: 185.6
click at [268, 226] on p "Fabrication artisanale inspirée et consciente" at bounding box center [365, 223] width 470 height 12
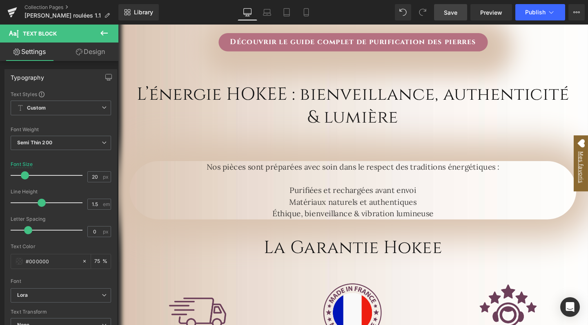
click at [452, 15] on span "Save" at bounding box center [450, 12] width 13 height 9
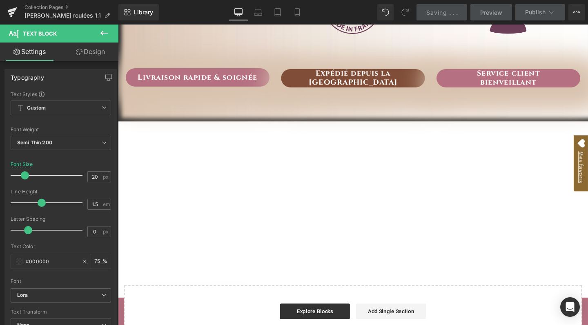
scroll to position [2042, 0]
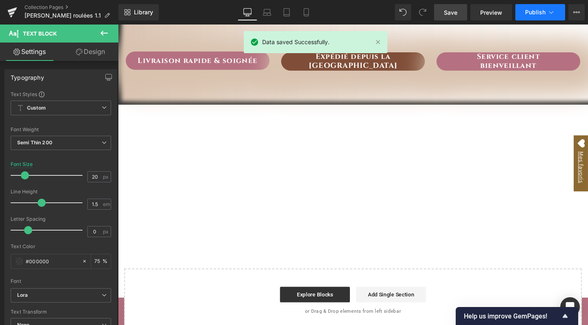
click at [531, 10] on span "Publish" at bounding box center [536, 12] width 20 height 7
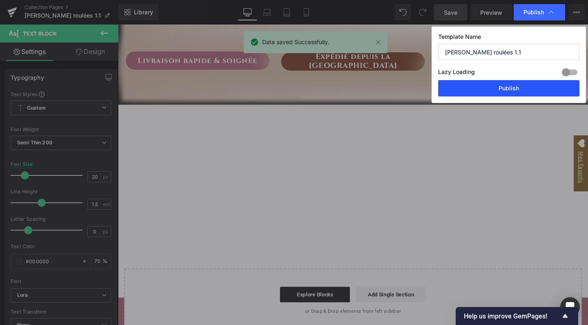
click at [497, 91] on button "Publish" at bounding box center [508, 88] width 141 height 16
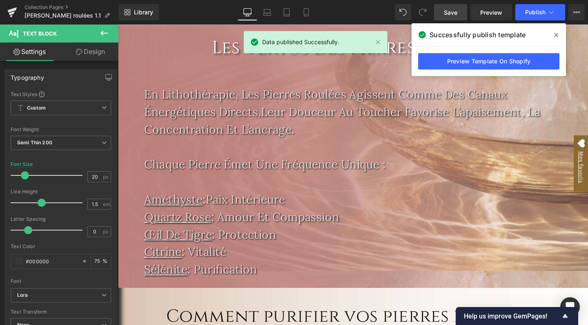
scroll to position [1050, 0]
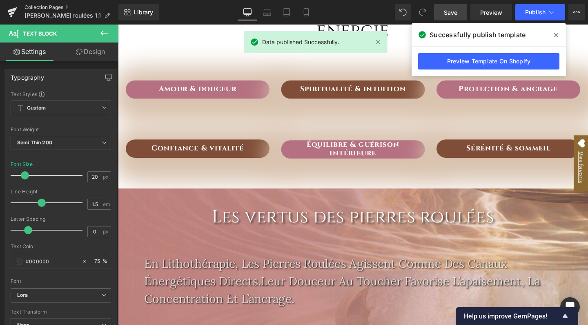
click at [61, 7] on link "Collection Pages" at bounding box center [72, 7] width 94 height 7
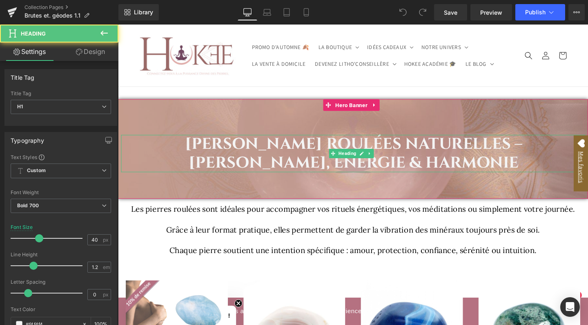
click at [302, 147] on h1 "Pierres roulées naturelles – Douceur, Énergie & Harmonie" at bounding box center [366, 159] width 487 height 39
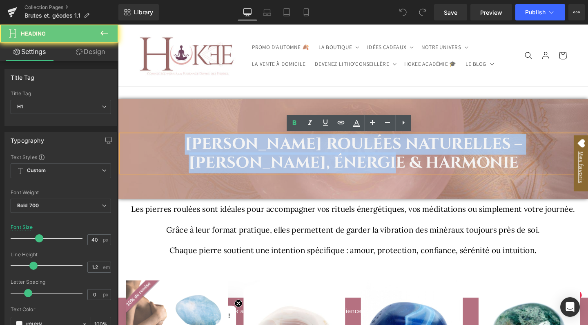
click at [302, 147] on h1 "Pierres roulées naturelles – Douceur, Énergie & Harmonie" at bounding box center [366, 159] width 487 height 39
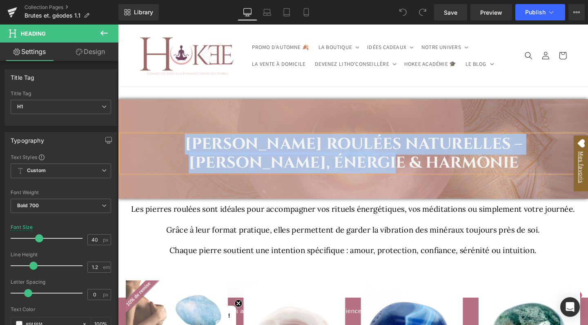
paste div
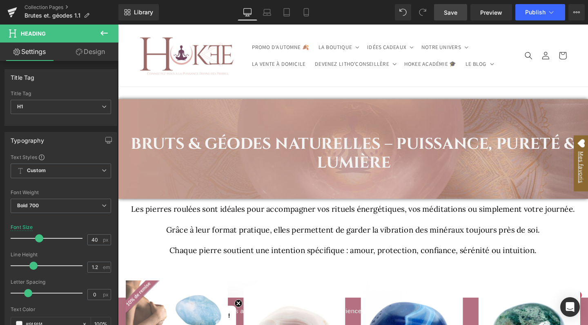
click at [455, 13] on span "Save" at bounding box center [450, 12] width 13 height 9
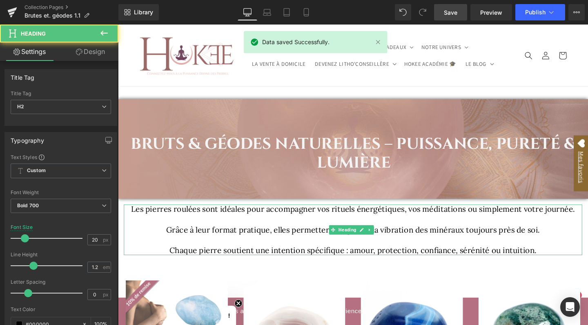
click at [137, 216] on span "Les pierres roulées sont idéales pour accompagner vos rituels énergétiques, vos…" at bounding box center [365, 218] width 467 height 10
click at [137, 217] on span "Les pierres roulées sont idéales pour accompagner vos rituels énergétiques, vos…" at bounding box center [365, 218] width 467 height 10
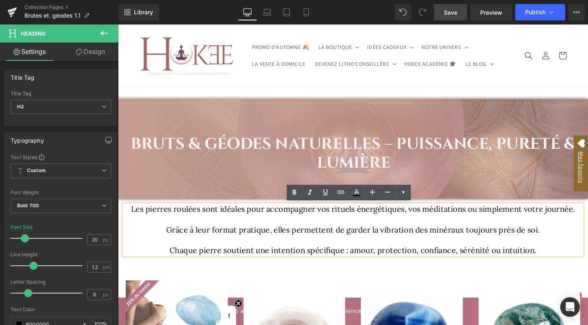
paste div
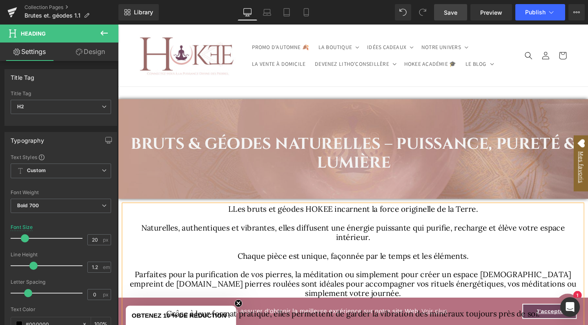
click at [238, 220] on span "LLes bruts et géodes HOKEE incarnent la force originelle de la Terre." at bounding box center [365, 218] width 263 height 10
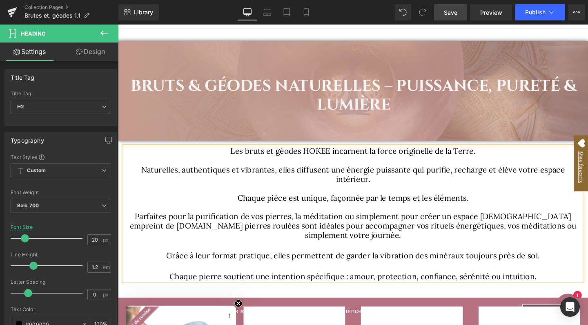
scroll to position [62, 0]
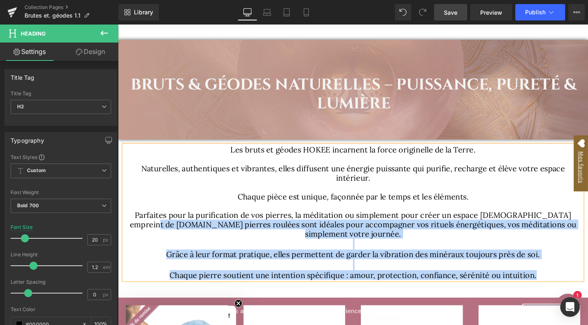
drag, startPoint x: 590, startPoint y: 224, endPoint x: 593, endPoint y: 281, distance: 57.3
click at [588, 281] on div "Les bruts et géodes HOKEE incarnent la force originelle de la Terre. Naturelles…" at bounding box center [365, 222] width 482 height 141
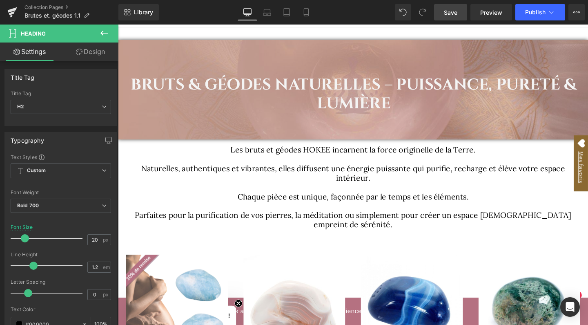
click at [453, 13] on span "Save" at bounding box center [450, 12] width 13 height 9
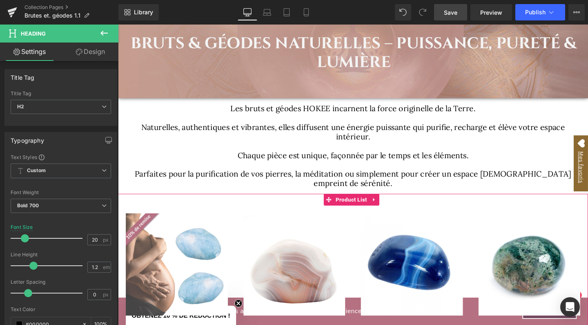
scroll to position [106, 0]
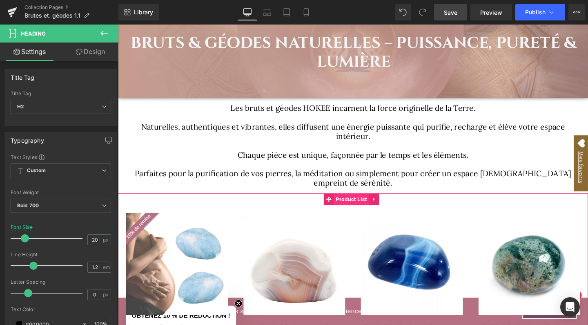
click at [360, 202] on span "Product List" at bounding box center [363, 208] width 37 height 12
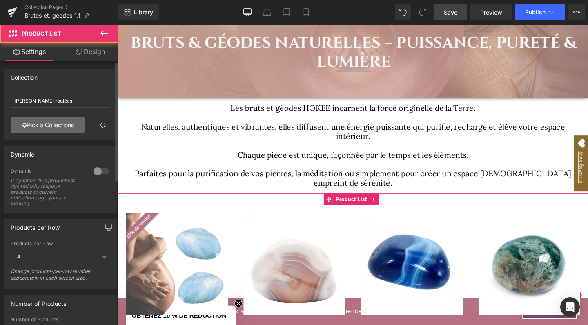
click at [34, 124] on link "Pick a Collections" at bounding box center [48, 125] width 74 height 16
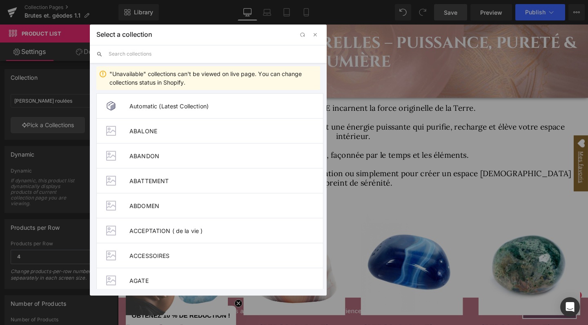
click at [123, 51] on input "text" at bounding box center [215, 54] width 212 height 18
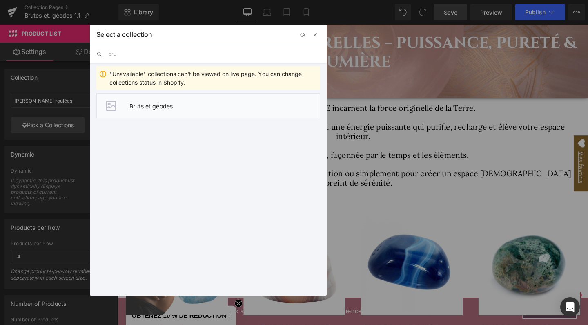
type input "bru"
click at [136, 105] on span "Bruts et géodes" at bounding box center [225, 106] width 190 height 7
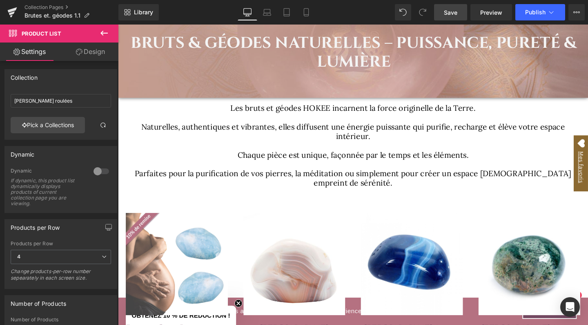
type input "Bruts et géodes"
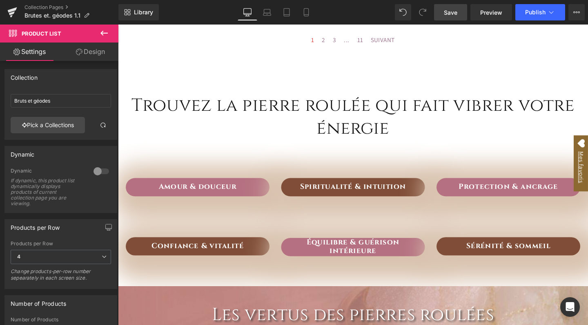
scroll to position [396, 0]
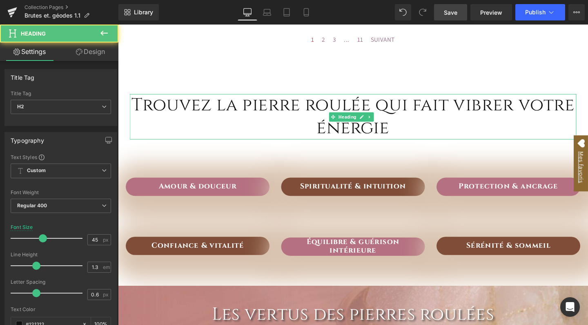
click at [378, 98] on h2 "Trouvez la pierre roulée qui fait vibrer votre énergie" at bounding box center [365, 122] width 470 height 48
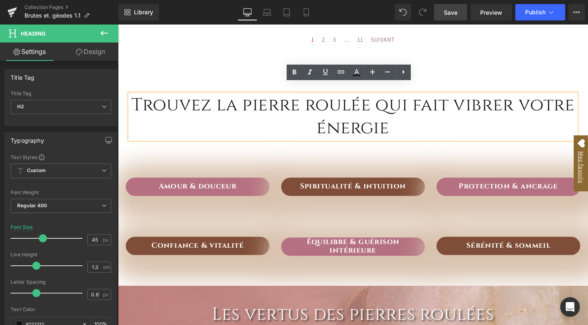
click at [375, 98] on h2 "Trouvez la pierre roulée qui fait vibrer votre énergie" at bounding box center [365, 122] width 470 height 48
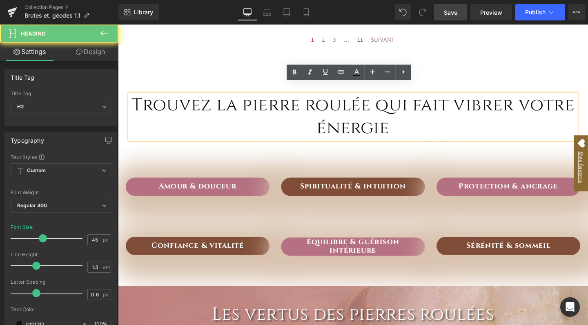
click at [378, 98] on h2 "Trouvez la pierre roulée qui fait vibrer votre énergie" at bounding box center [365, 122] width 470 height 48
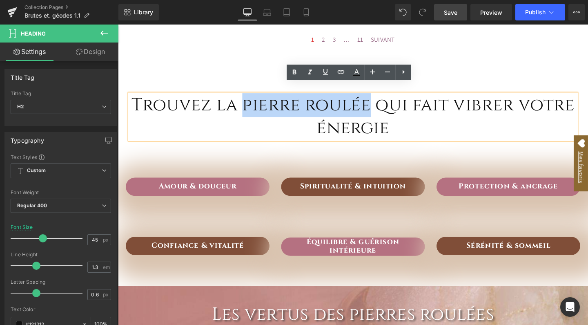
drag, startPoint x: 378, startPoint y: 96, endPoint x: 246, endPoint y: 97, distance: 132.0
click at [246, 98] on h2 "Trouvez la pierre roulée qui fait vibrer votre énergie" at bounding box center [365, 122] width 470 height 48
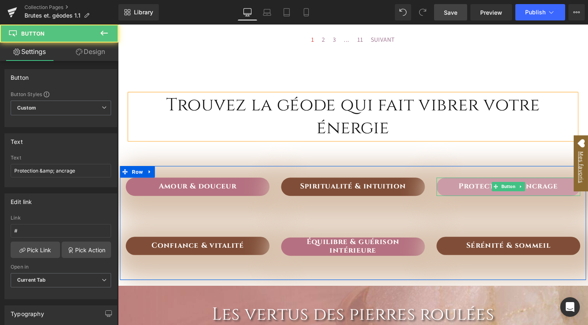
click at [504, 186] on link "Protection & ancrage" at bounding box center [528, 195] width 151 height 19
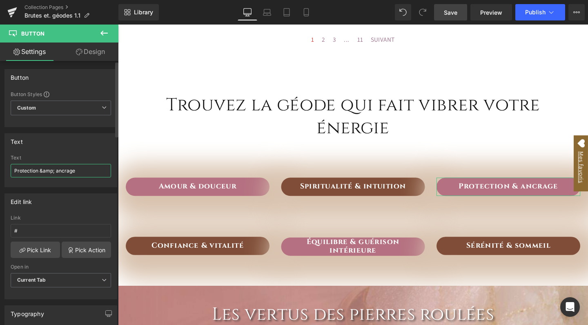
click at [41, 175] on input "Protection &amp; ancrage" at bounding box center [61, 170] width 101 height 13
paste input "urification & Protection"
type input "Purification & Protection"
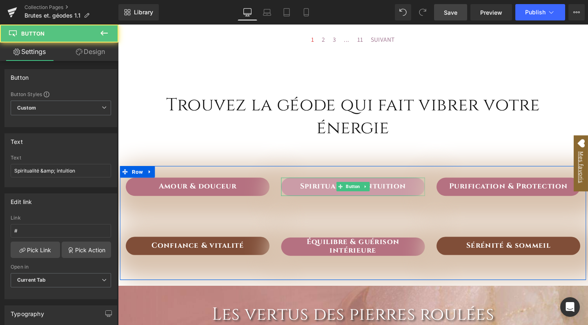
click at [314, 186] on link "Spiritualité & intuition" at bounding box center [365, 195] width 151 height 19
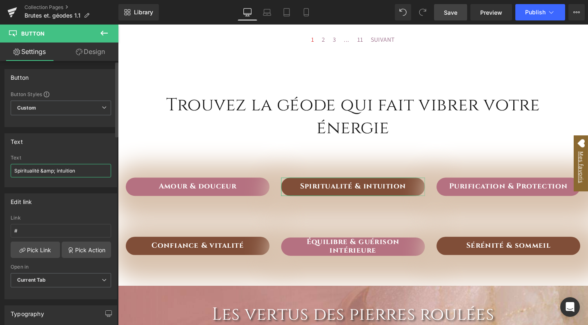
click at [46, 168] on input "Spiritualité &amp; intuition" at bounding box center [61, 170] width 101 height 13
paste input "Élévation spirituelle &"
type input "Élévation spirituelle & intuition"
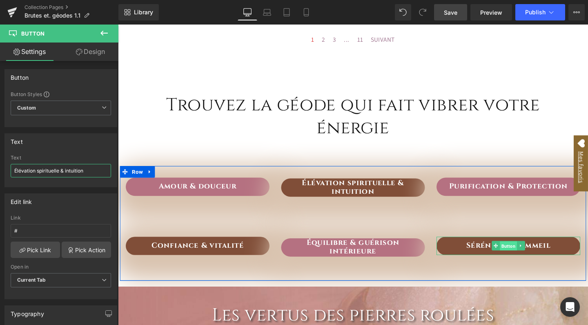
click at [521, 253] on span "Button" at bounding box center [529, 258] width 18 height 10
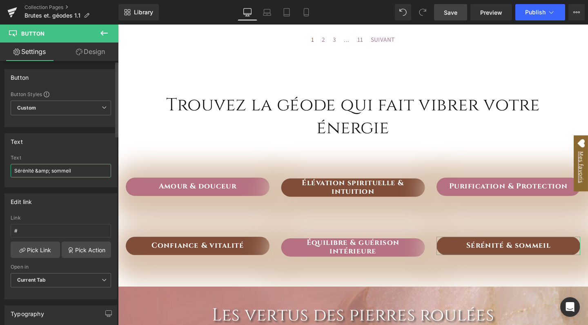
click at [54, 170] on input "Sérénité &amp; sommeil" at bounding box center [61, 170] width 101 height 13
paste input "apaisement"
type input "Sérénité & apaisement"
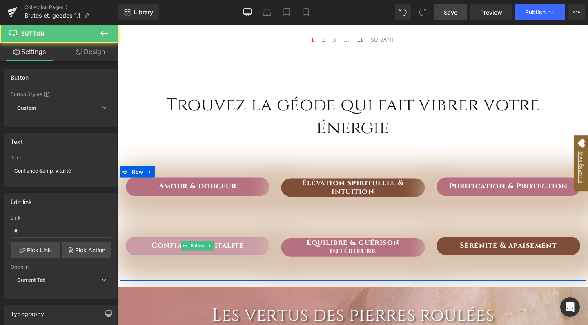
click at [232, 248] on link "Confiance & vitalité" at bounding box center [201, 257] width 151 height 19
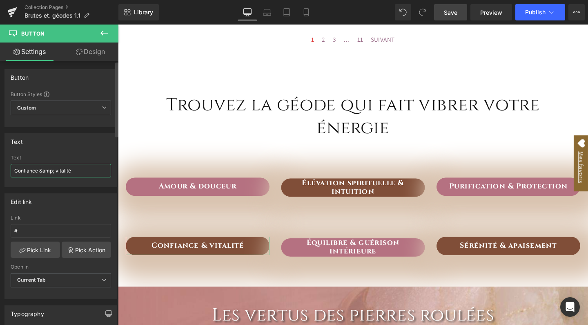
click at [80, 171] on input "Confiance &amp; vitalité" at bounding box center [61, 170] width 101 height 13
paste input "Recharge & énergie vitale"
type input "Recharge & énergie vitale"
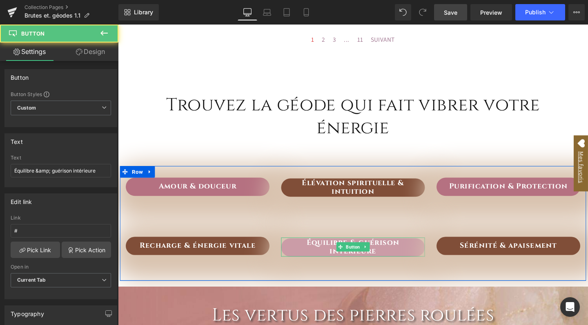
click at [322, 249] on link "Équilibre & guérison intérieure" at bounding box center [365, 258] width 151 height 19
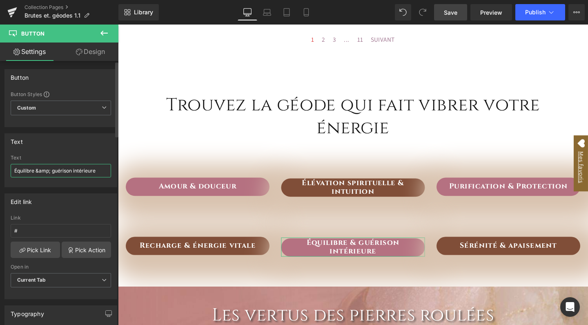
click at [33, 170] on input "Équilibre &amp; guérison intérieure" at bounding box center [61, 170] width 101 height 13
paste input "alignement intérieur"
type input "Équilibre & alignement intérieur"
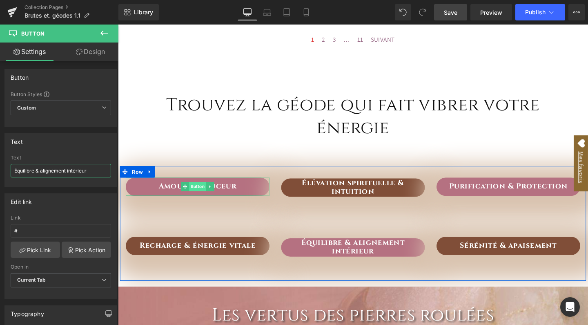
click at [199, 190] on span "Button" at bounding box center [202, 195] width 18 height 10
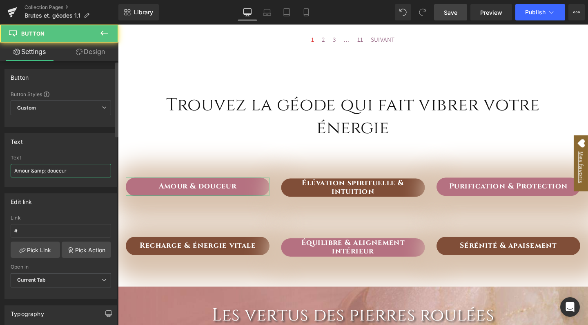
click at [51, 170] on input "Amour &amp; douceur" at bounding box center [61, 170] width 101 height 13
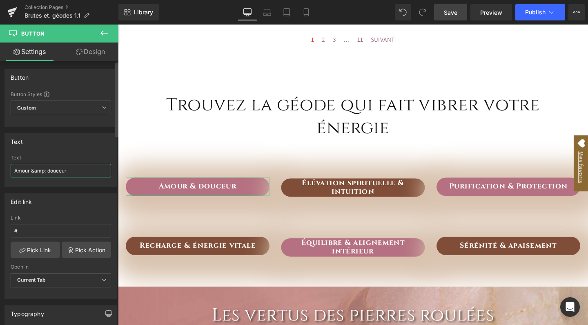
click at [51, 170] on input "Amour &amp; douceur" at bounding box center [61, 170] width 101 height 13
paste input "Harmonisation des lieux"
type input "Harmonisation des lieux"
click at [445, 15] on span "Save" at bounding box center [450, 12] width 13 height 9
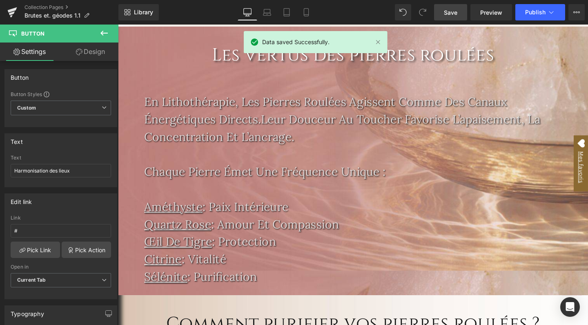
scroll to position [670, 0]
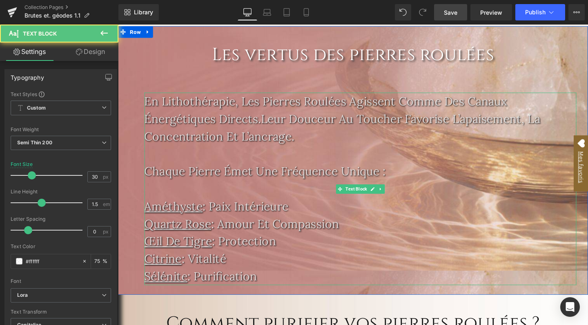
click at [147, 96] on p "En lithothérapie, les pierres roulées agissent comme des canaux énergétiques di…" at bounding box center [373, 123] width 455 height 55
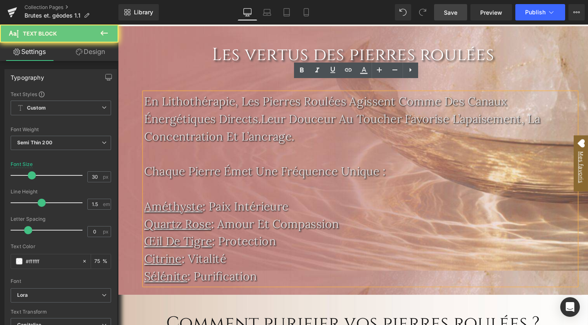
click at [146, 96] on p "En lithothérapie, les pierres roulées agissent comme des canaux énergétiques di…" at bounding box center [373, 123] width 455 height 55
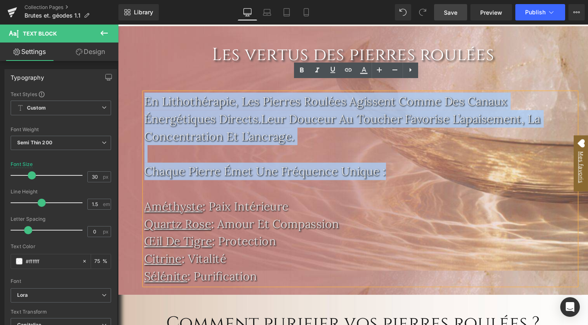
drag, startPoint x: 145, startPoint y: 92, endPoint x: 414, endPoint y: 169, distance: 279.7
click at [414, 169] on div "En lithothérapie, les pierres roulées agissent comme des canaux énergétiques di…" at bounding box center [373, 197] width 455 height 202
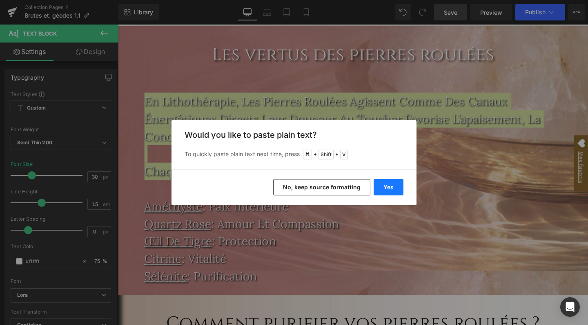
click at [397, 186] on button "Yes" at bounding box center [389, 187] width 30 height 16
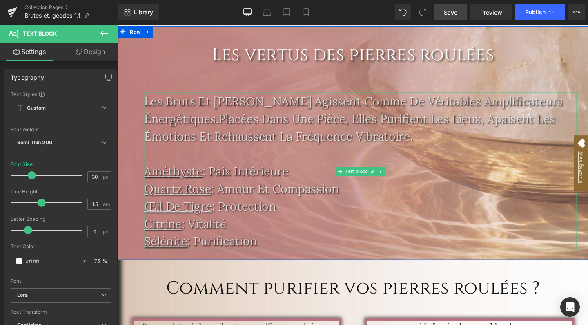
click at [224, 114] on p "Les bruts et géodes agissent comme de véritables amplificateurs énergétiques.Pl…" at bounding box center [373, 123] width 455 height 55
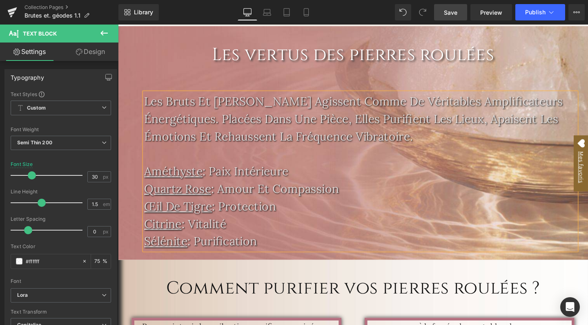
click at [147, 171] on u "Améthyste" at bounding box center [176, 179] width 61 height 16
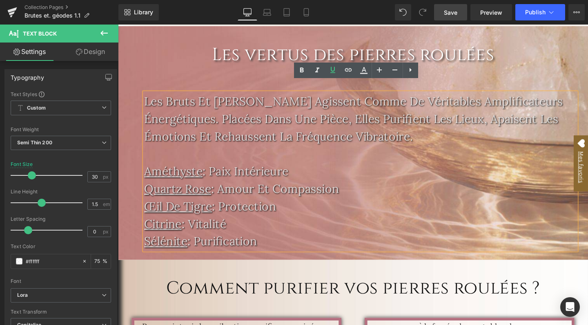
drag, startPoint x: 147, startPoint y: 168, endPoint x: 302, endPoint y: 244, distance: 172.9
click at [302, 244] on div "Les bruts et géodes agissent comme de véritables amplificateurs énergétiques. P…" at bounding box center [373, 179] width 455 height 166
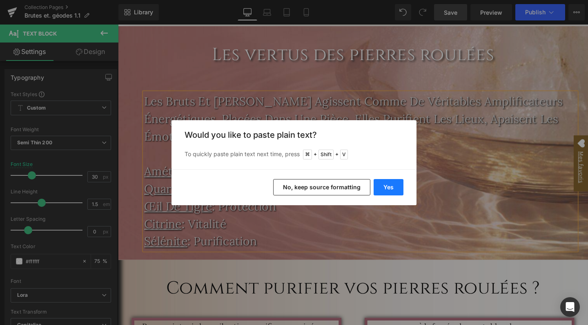
click at [391, 188] on button "Yes" at bounding box center [389, 187] width 30 height 16
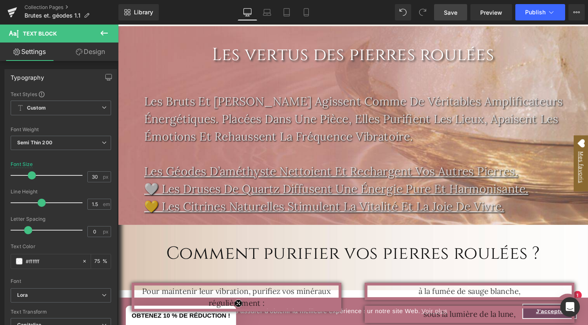
click at [446, 13] on span "Save" at bounding box center [450, 12] width 13 height 9
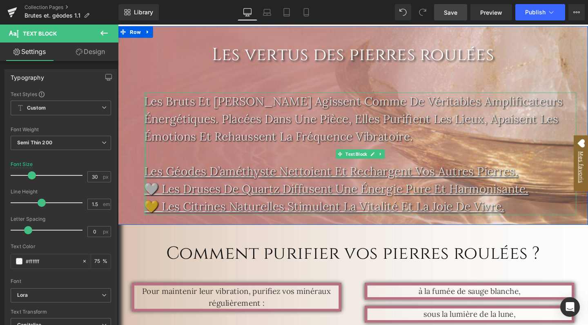
click at [146, 96] on div at bounding box center [147, 160] width 2 height 129
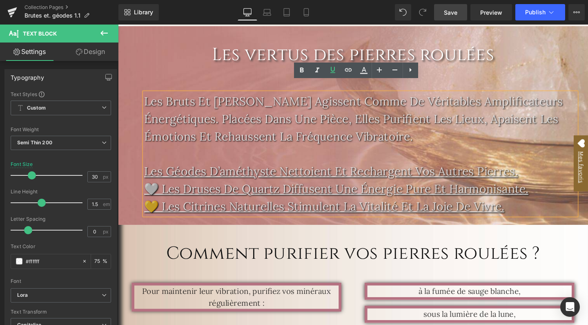
click at [146, 171] on u "Les géodes d’améthyste nettoient et rechargent vos autres pierres." at bounding box center [342, 179] width 393 height 16
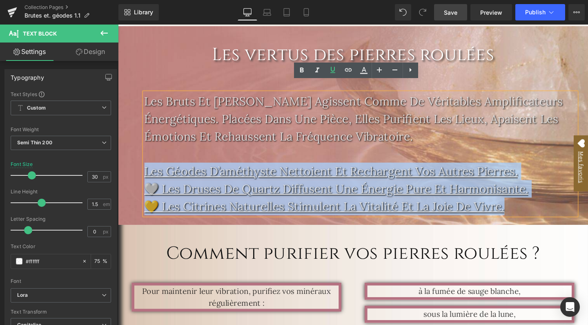
drag, startPoint x: 146, startPoint y: 168, endPoint x: 532, endPoint y: 213, distance: 388.5
click at [532, 213] on div "Les bruts et géodes agissent comme de véritables amplificateurs énergétiques. P…" at bounding box center [373, 160] width 455 height 129
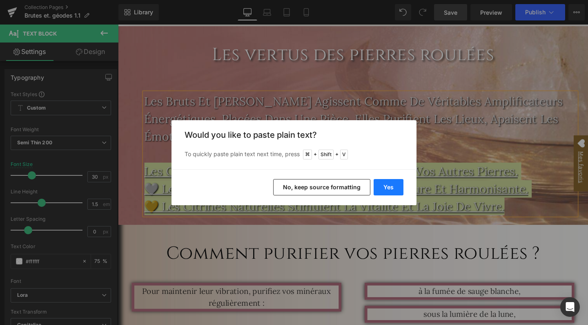
click at [397, 188] on button "Yes" at bounding box center [389, 187] width 30 height 16
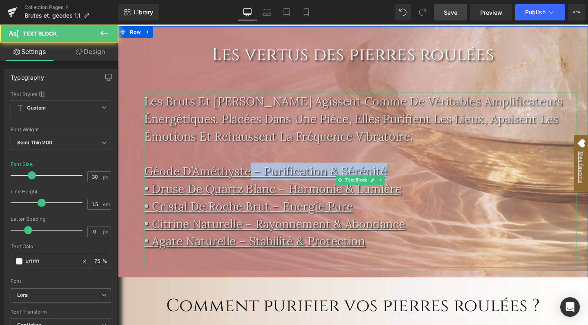
drag, startPoint x: 257, startPoint y: 170, endPoint x: 415, endPoint y: 161, distance: 158.4
click at [415, 170] on p "Géode d’Améthyste – Purification & Sérénité" at bounding box center [373, 179] width 455 height 18
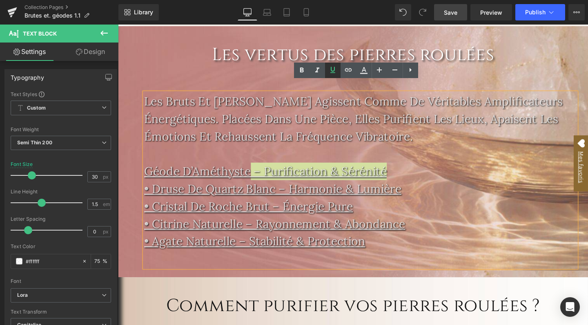
click at [336, 71] on icon at bounding box center [333, 70] width 10 height 10
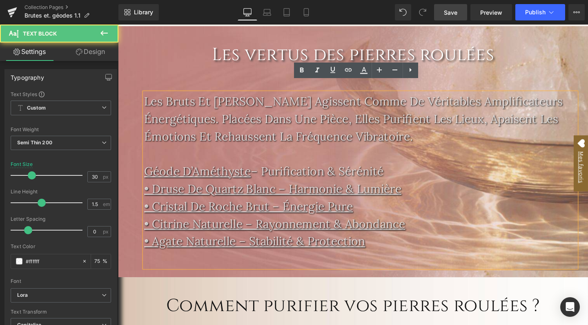
click at [266, 170] on p "Géode d’Améthyste – Purification & Sérénité" at bounding box center [373, 179] width 455 height 18
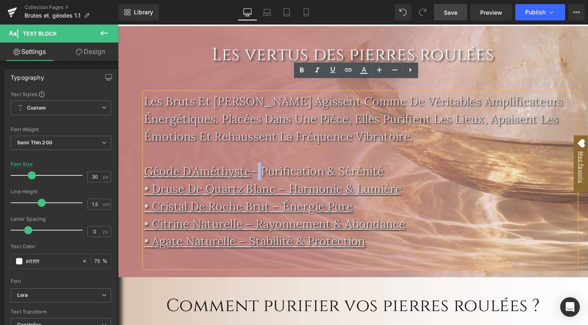
click at [260, 170] on p "Géode d’Améthyste – Purification & Sérénité" at bounding box center [373, 179] width 455 height 18
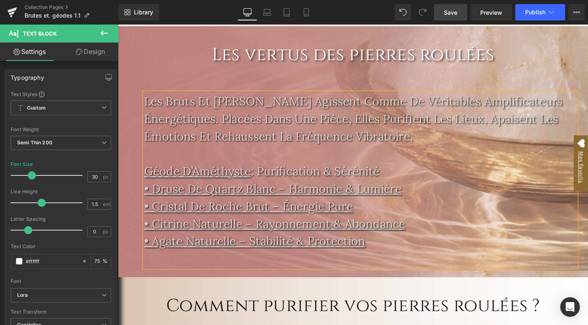
click at [154, 189] on u "• Druse de Quartz Blanc – Harmonie & Lumière" at bounding box center [281, 197] width 271 height 16
drag, startPoint x: 421, startPoint y: 187, endPoint x: 278, endPoint y: 188, distance: 143.0
click at [278, 188] on p "Druse de Quartz Blanc – Harmonie & Lumière" at bounding box center [373, 197] width 455 height 18
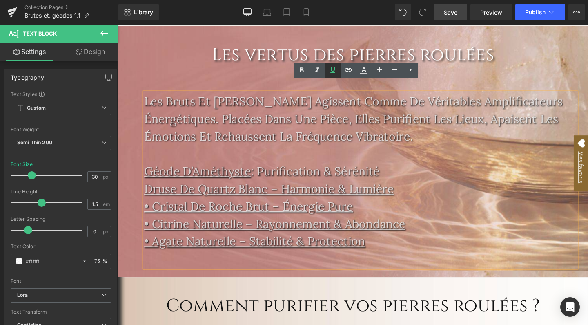
click at [332, 67] on icon at bounding box center [333, 70] width 10 height 10
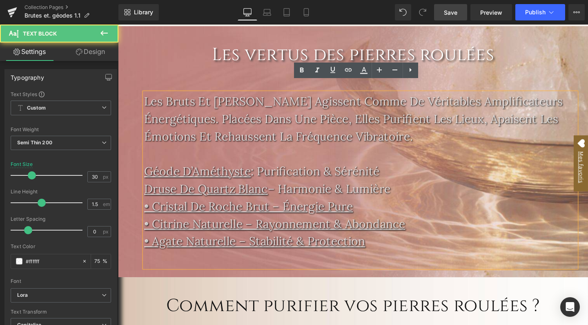
click at [289, 188] on p "Druse de Quartz Blanc – Harmonie & Lumière" at bounding box center [373, 197] width 455 height 18
drag, startPoint x: 289, startPoint y: 185, endPoint x: 283, endPoint y: 185, distance: 5.7
click at [283, 188] on p "Druse de Quartz Blanc – Harmonie & Lumière" at bounding box center [373, 197] width 455 height 18
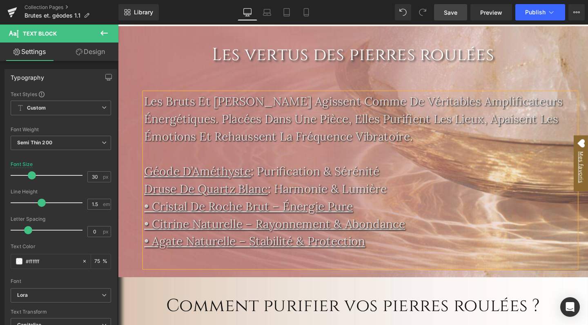
click at [158, 208] on u "• Cristal de Roche Brut – Énergie Pure" at bounding box center [255, 216] width 219 height 16
drag, startPoint x: 363, startPoint y: 208, endPoint x: 271, endPoint y: 208, distance: 91.9
click at [271, 208] on p "Cristal de Roche Brut – Énergie Pure" at bounding box center [373, 215] width 455 height 18
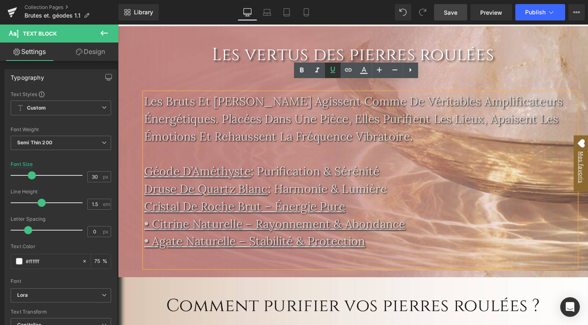
click at [330, 72] on icon at bounding box center [333, 70] width 10 height 10
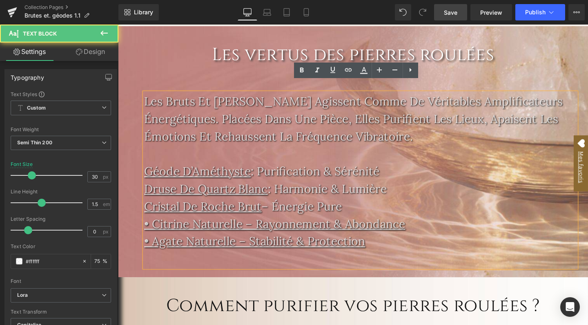
click at [281, 206] on p "Cristal de Roche Brut – Énergie Pure" at bounding box center [373, 215] width 455 height 18
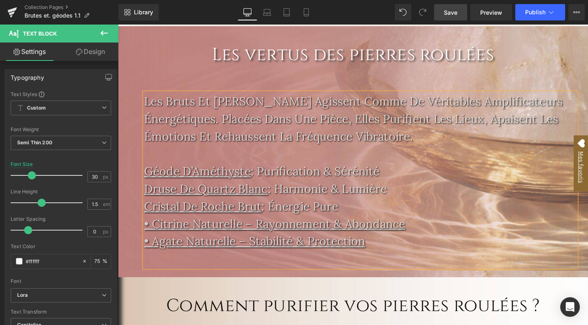
click at [156, 226] on u "• Citrine Naturelle – Rayonnement & Abondance" at bounding box center [283, 234] width 275 height 16
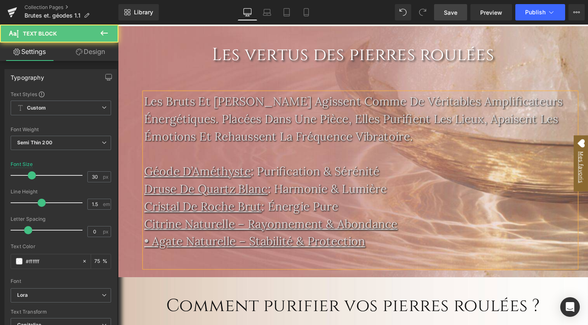
click at [148, 208] on u "Cristal de Roche Brut" at bounding box center [207, 216] width 123 height 16
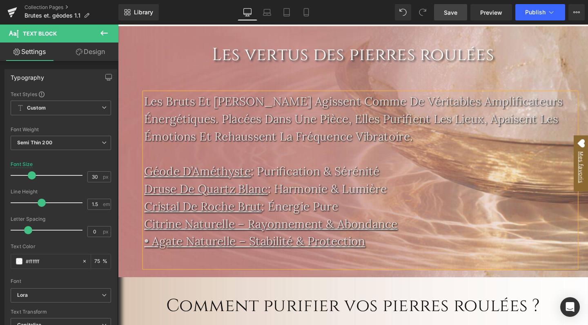
click at [149, 189] on u "Druse de Quartz Blanc" at bounding box center [211, 197] width 130 height 16
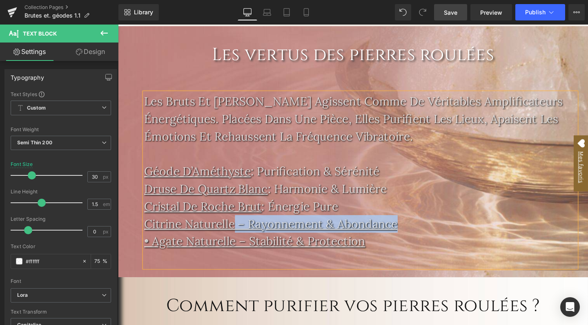
drag, startPoint x: 417, startPoint y: 226, endPoint x: 241, endPoint y: 227, distance: 176.5
click at [241, 227] on p "Citrine Naturelle – Rayonnement & Abondance" at bounding box center [373, 234] width 455 height 18
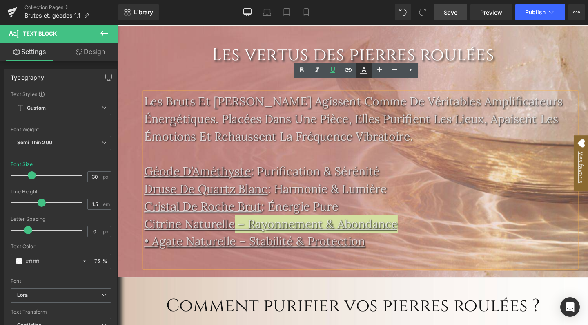
click at [366, 70] on icon at bounding box center [364, 70] width 10 height 10
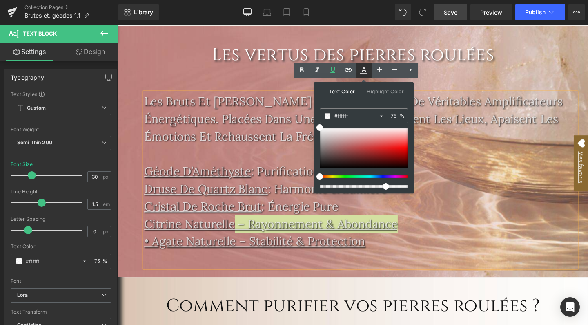
drag, startPoint x: 361, startPoint y: 68, endPoint x: 237, endPoint y: 60, distance: 124.9
click at [361, 68] on icon at bounding box center [364, 70] width 10 height 10
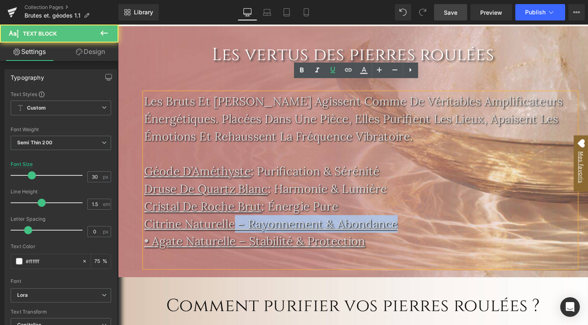
click at [250, 226] on u "Citrine Naturelle – Rayonnement & Abondance" at bounding box center [279, 234] width 266 height 16
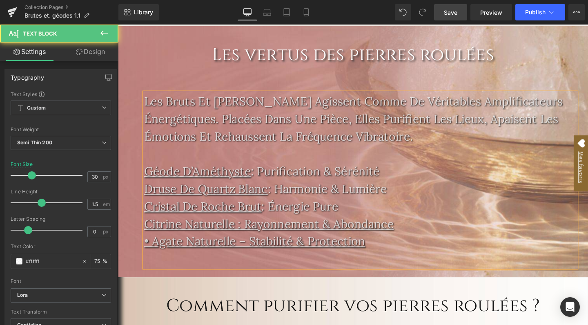
click at [154, 244] on u "• Agate Naturelle – Stabilité & Protection" at bounding box center [262, 252] width 233 height 16
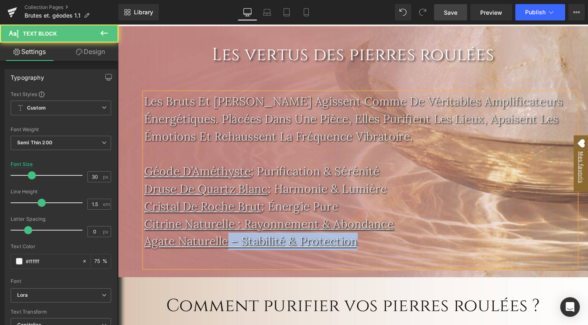
drag, startPoint x: 374, startPoint y: 245, endPoint x: 233, endPoint y: 239, distance: 141.1
click at [233, 243] on p "Agate Naturelle – Stabilité & Protection" at bounding box center [373, 252] width 455 height 18
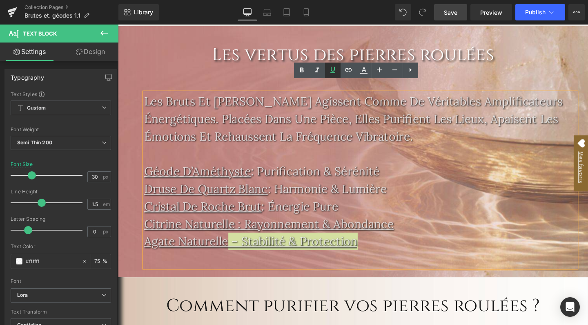
click at [334, 69] on icon at bounding box center [333, 70] width 10 height 10
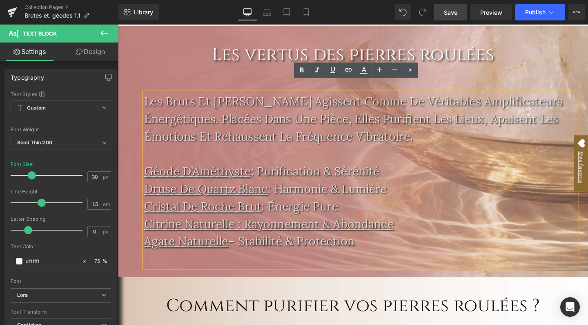
click at [243, 243] on p "Agate Naturelle – Stabilité & Protection" at bounding box center [373, 252] width 455 height 18
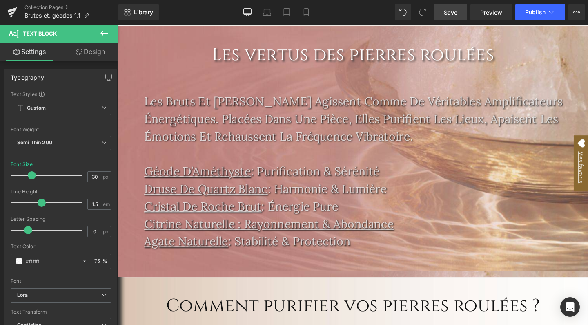
click at [456, 12] on span "Save" at bounding box center [450, 12] width 13 height 9
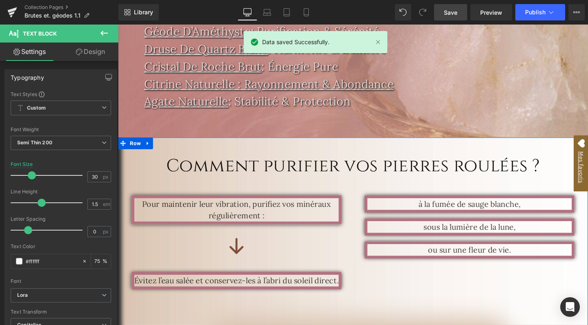
scroll to position [821, 0]
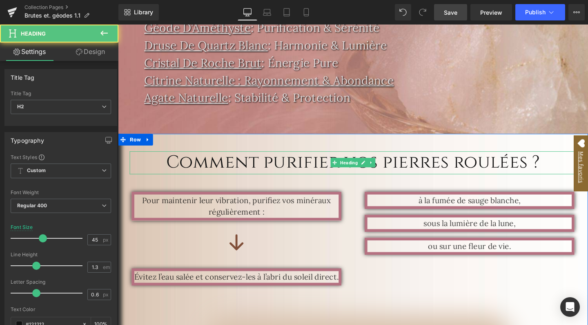
click at [270, 158] on h2 "Comment purifier vos pierres roulées ?" at bounding box center [365, 170] width 470 height 24
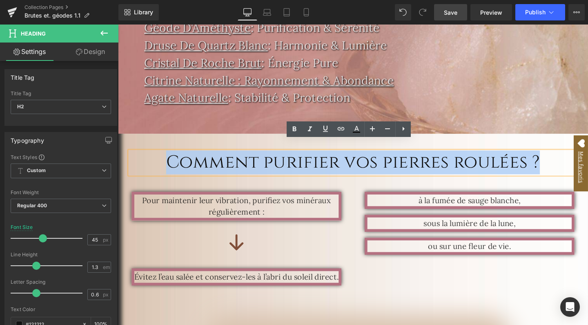
paste div
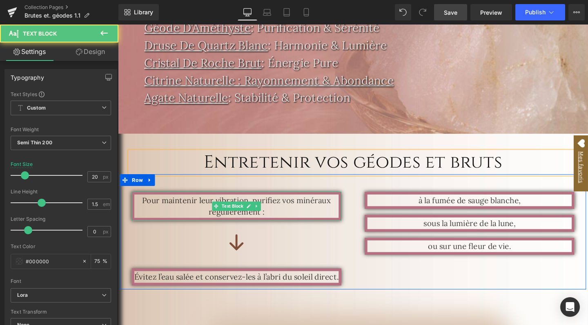
click at [181, 203] on p "Pour maintenir leur vibration, purifiez vos minéraux régulièrement :" at bounding box center [242, 215] width 215 height 25
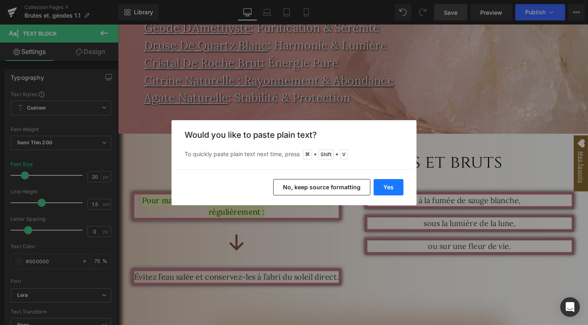
click at [385, 191] on button "Yes" at bounding box center [389, 187] width 30 height 16
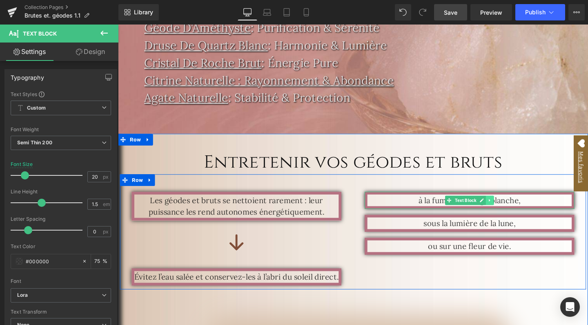
click at [507, 207] on icon at bounding box center [509, 209] width 4 height 5
click at [509, 204] on link at bounding box center [513, 209] width 9 height 10
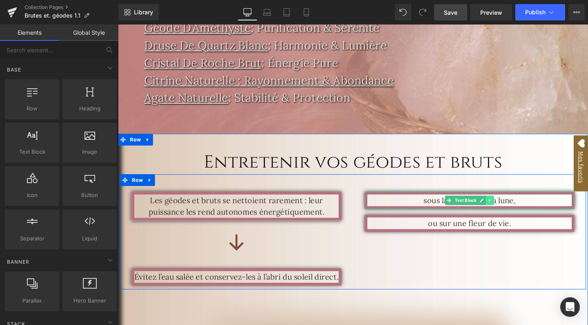
click at [508, 208] on icon at bounding box center [508, 209] width 1 height 3
click at [511, 207] on icon at bounding box center [513, 209] width 4 height 5
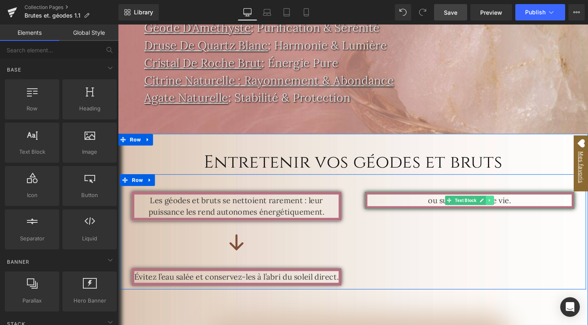
click at [507, 204] on link at bounding box center [509, 209] width 9 height 10
click at [511, 207] on icon at bounding box center [513, 209] width 4 height 5
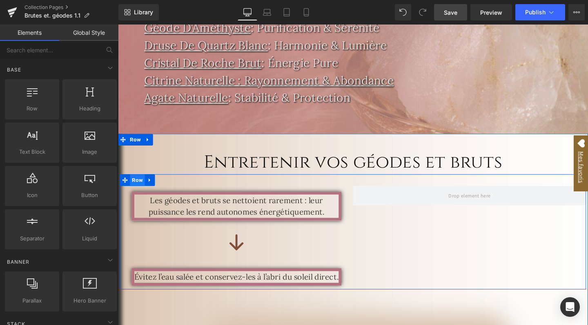
click at [140, 182] on span "Row" at bounding box center [139, 188] width 16 height 12
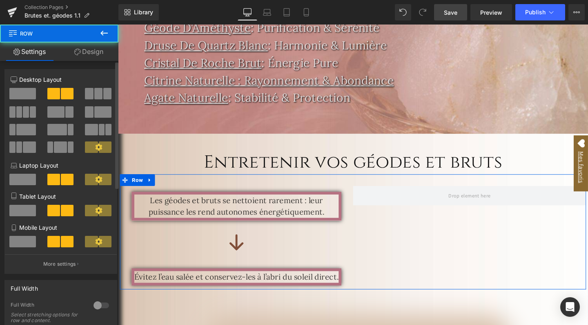
click at [26, 95] on span at bounding box center [22, 93] width 27 height 11
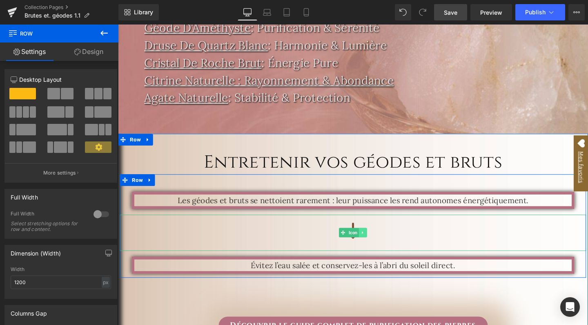
click at [375, 241] on icon at bounding box center [376, 243] width 4 height 5
click at [376, 238] on link at bounding box center [380, 243] width 9 height 10
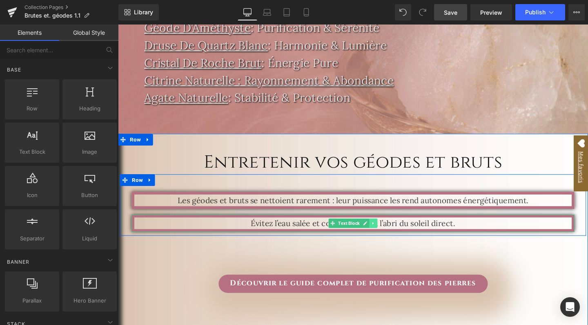
click at [386, 231] on icon at bounding box center [387, 233] width 4 height 5
click at [389, 231] on icon at bounding box center [391, 233] width 4 height 5
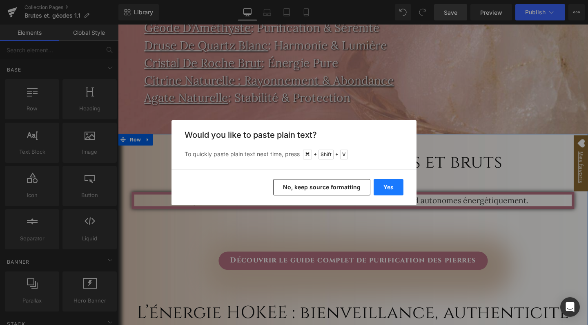
click at [389, 191] on button "Yes" at bounding box center [389, 187] width 30 height 16
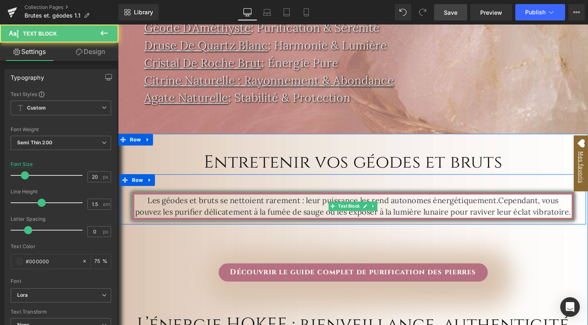
click at [502, 203] on p "Les géodes et bruts se nettoient rarement : leur puissance les rend autonomes é…" at bounding box center [365, 215] width 460 height 25
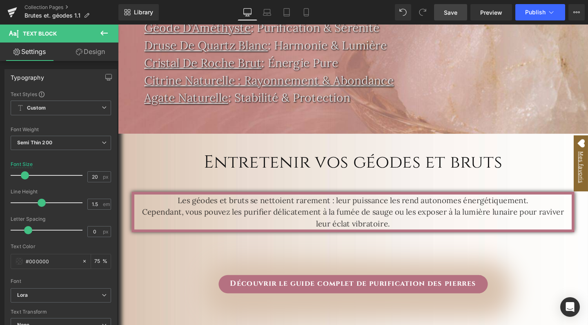
click at [451, 10] on span "Save" at bounding box center [450, 12] width 13 height 9
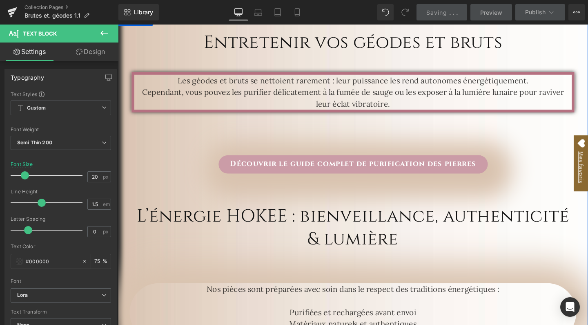
scroll to position [989, 0]
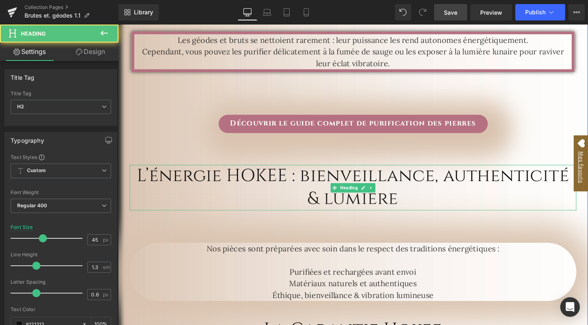
click at [298, 175] on h2 "L’énergie HOKEE : bienveillance, authenticité & lumière" at bounding box center [365, 196] width 470 height 48
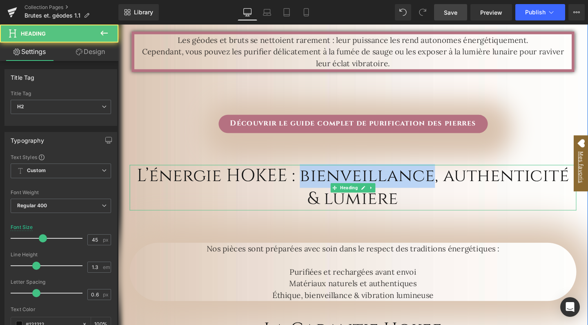
click at [298, 175] on h2 "L’énergie HOKEE : bienveillance, authenticité & lumière" at bounding box center [365, 196] width 470 height 48
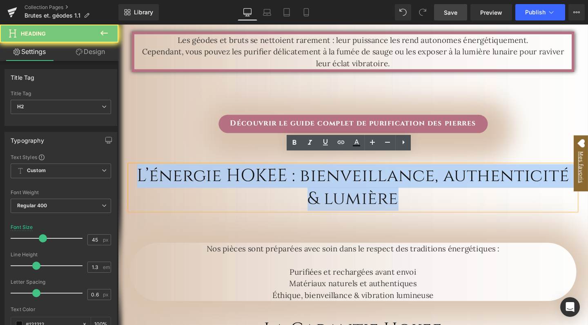
click at [298, 175] on h2 "L’énergie HOKEE : bienveillance, authenticité & lumière" at bounding box center [365, 196] width 470 height 48
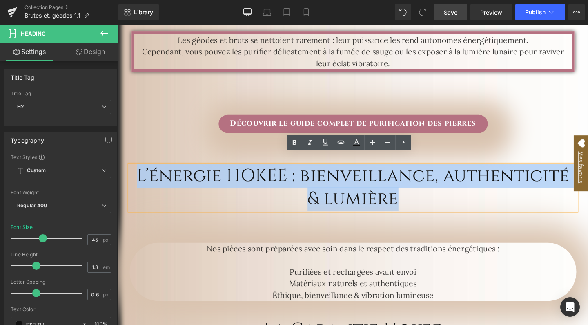
paste div
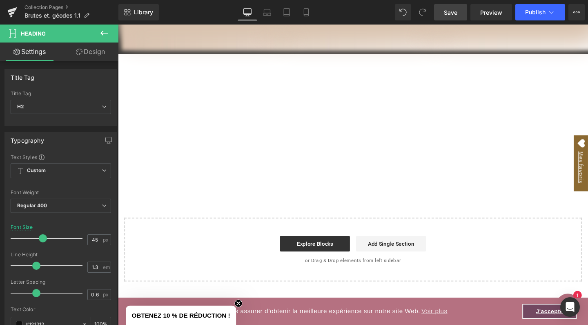
scroll to position [1475, 0]
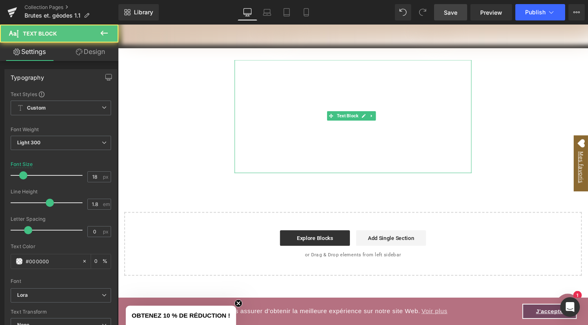
drag, startPoint x: 303, startPoint y: 80, endPoint x: 272, endPoint y: 69, distance: 33.0
click at [303, 80] on p "Découvrez la collection de pierres roulées HOKEE : améthyste, quartz rose, aven…" at bounding box center [365, 82] width 249 height 40
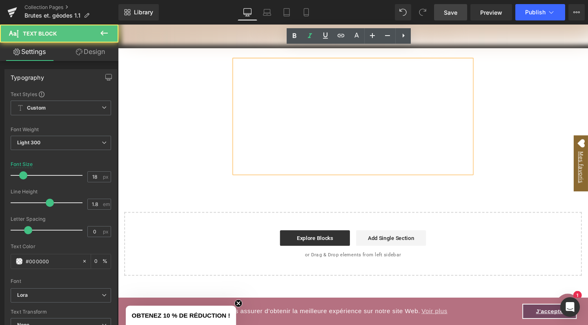
click at [248, 63] on icon "Découvrez la collection de pierres roulées HOKEE : améthyste, quartz rose, aven…" at bounding box center [365, 81] width 242 height 36
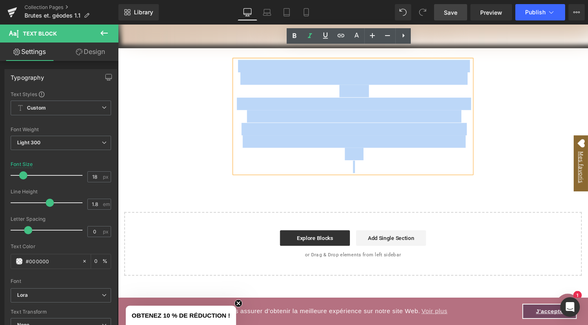
drag, startPoint x: 242, startPoint y: 53, endPoint x: 493, endPoint y: 177, distance: 280.4
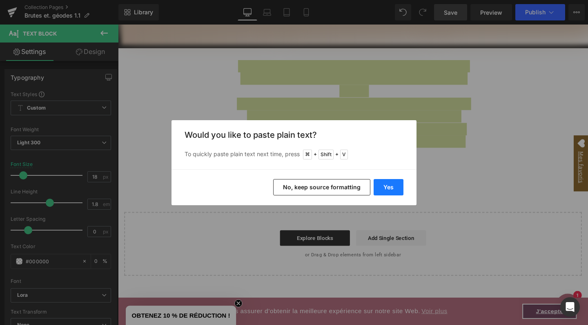
click at [396, 185] on button "Yes" at bounding box center [389, 187] width 30 height 16
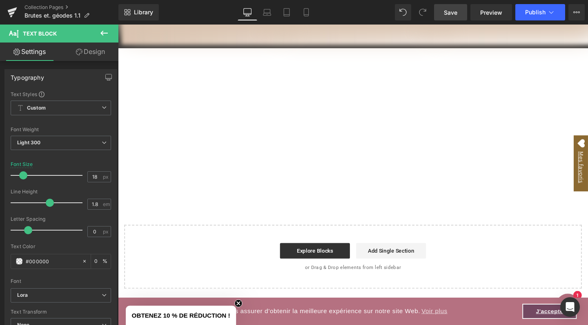
click at [448, 9] on span "Save" at bounding box center [450, 12] width 13 height 9
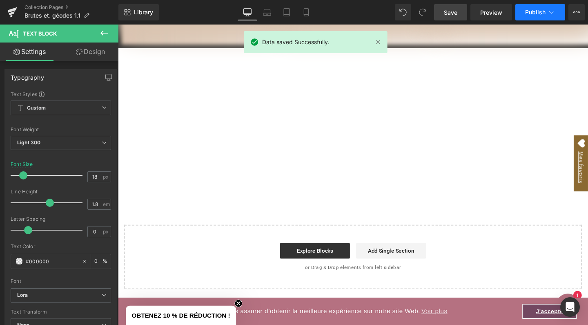
click at [546, 6] on button "Publish" at bounding box center [541, 12] width 50 height 16
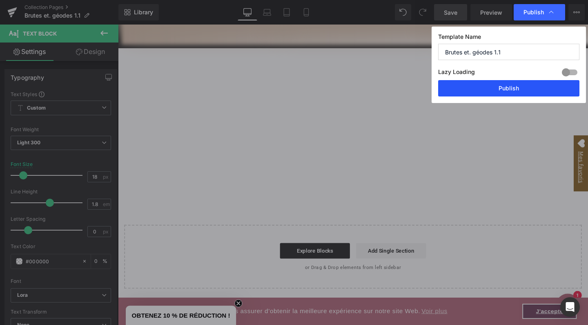
click at [505, 85] on button "Publish" at bounding box center [508, 88] width 141 height 16
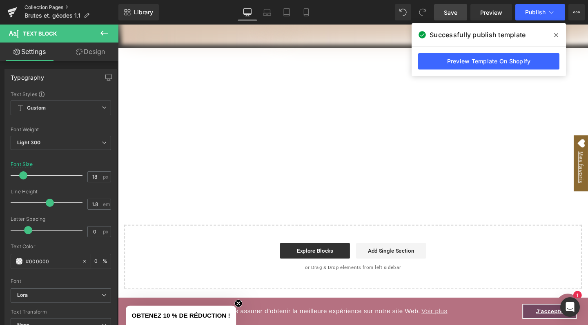
click at [54, 9] on link "Collection Pages" at bounding box center [72, 7] width 94 height 7
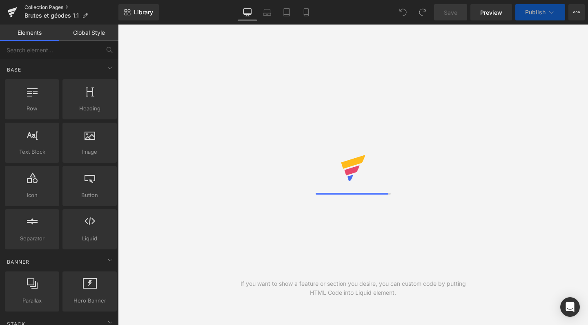
click at [58, 7] on link "Collection Pages" at bounding box center [72, 7] width 94 height 7
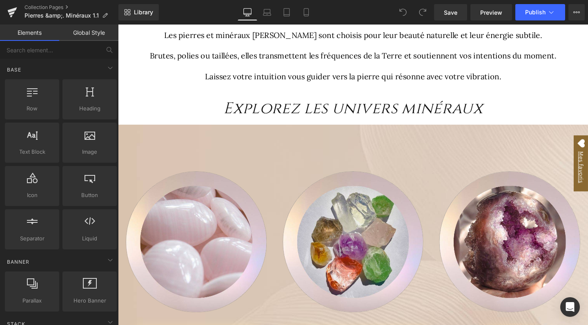
scroll to position [218, 0]
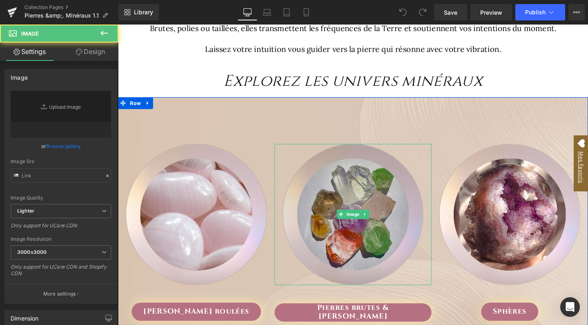
click at [358, 204] on img at bounding box center [365, 224] width 148 height 148
type input "[URL][DOMAIN_NAME]"
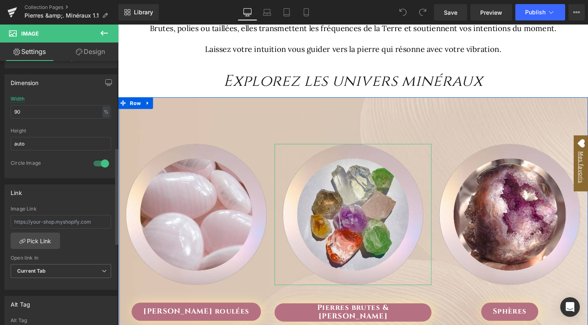
scroll to position [237, 0]
click at [51, 219] on input "text" at bounding box center [61, 220] width 101 height 13
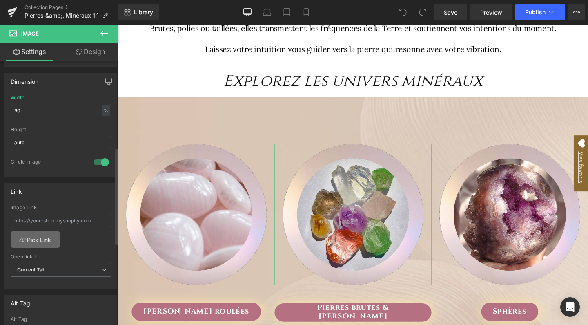
click at [41, 239] on link "Pick Link" at bounding box center [35, 239] width 49 height 16
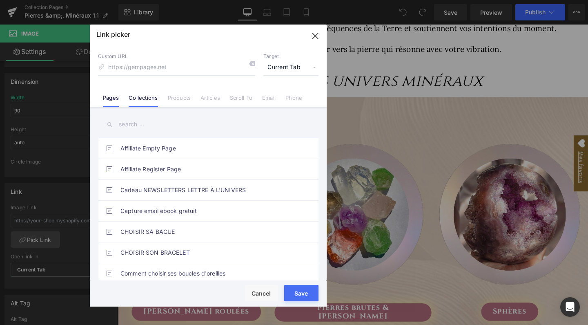
click at [140, 99] on link "Collections" at bounding box center [143, 100] width 29 height 12
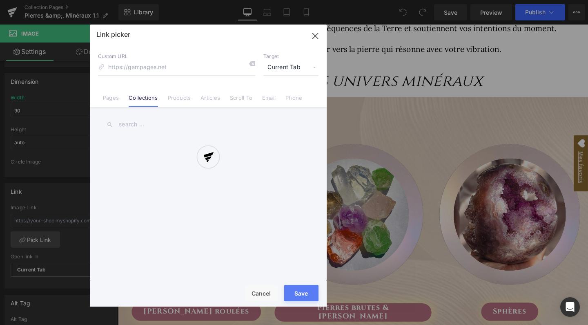
click at [134, 127] on div at bounding box center [208, 166] width 237 height 282
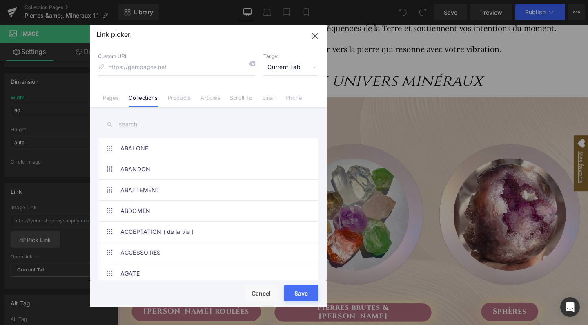
click at [130, 134] on div "Affiliate Empty Page Affiliate Register Page Cadeau NEWSLETTERS LETTRE À L'UNIV…" at bounding box center [208, 194] width 237 height 175
click at [132, 125] on input "text" at bounding box center [208, 124] width 221 height 18
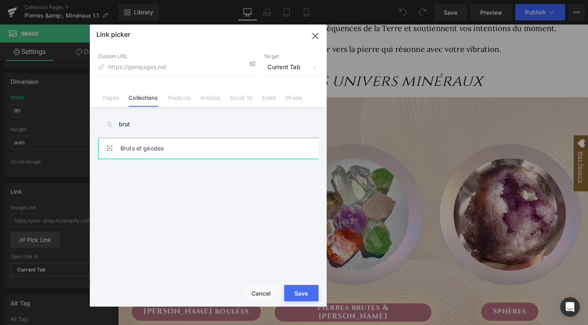
type input "brut"
click at [138, 145] on link "Bruts et géodes" at bounding box center [211, 148] width 180 height 20
type input "/collections/bruts-et-geodes"
click at [307, 295] on div "Rendering Content" at bounding box center [294, 292] width 50 height 9
click at [305, 299] on button "Save" at bounding box center [301, 293] width 34 height 16
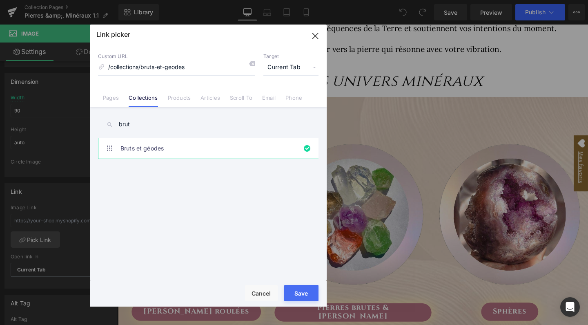
type input "/collections/bruts-et-geodes"
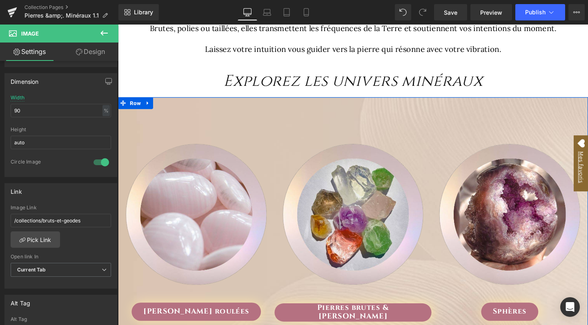
scroll to position [289, 0]
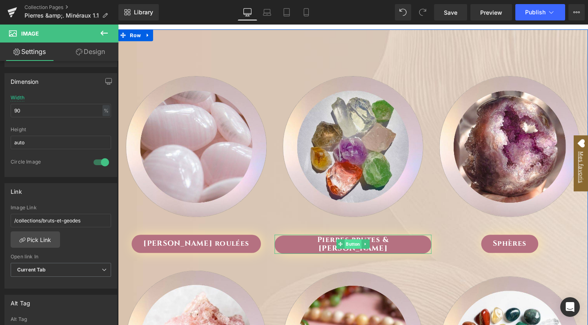
click at [363, 254] on span "Button" at bounding box center [365, 255] width 18 height 10
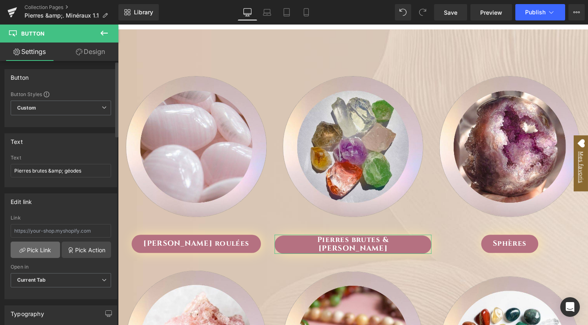
click at [46, 253] on link "Pick Link" at bounding box center [35, 250] width 49 height 16
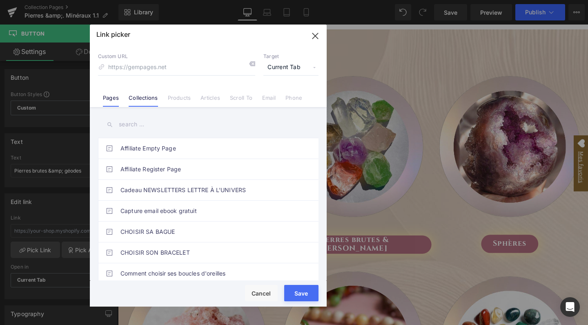
click at [143, 98] on link "Collections" at bounding box center [143, 100] width 29 height 12
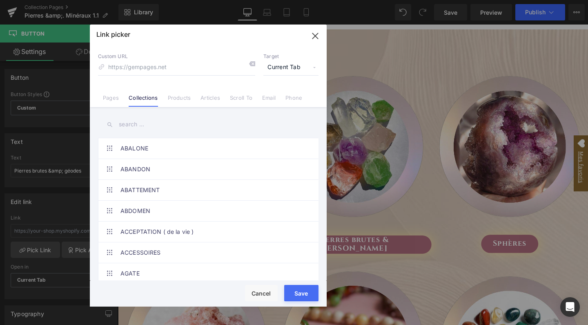
click at [134, 130] on input "text" at bounding box center [208, 124] width 221 height 18
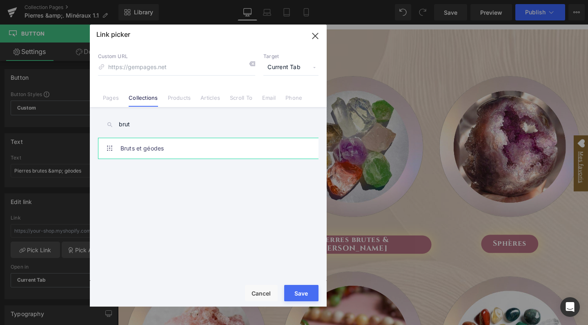
type input "brut"
click at [138, 152] on link "Bruts et géodes" at bounding box center [211, 148] width 180 height 20
type input "/collections/bruts-et-geodes"
click at [307, 298] on button "Save" at bounding box center [301, 293] width 34 height 16
type input "/collections/bruts-et-geodes"
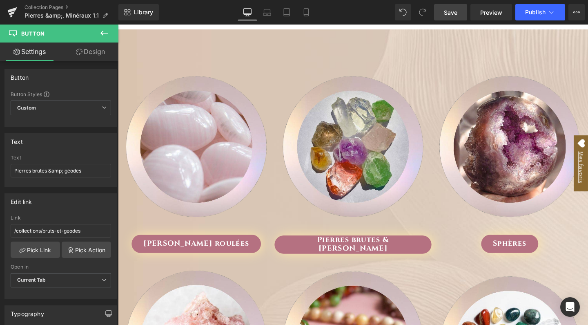
click at [450, 18] on link "Save" at bounding box center [450, 12] width 33 height 16
click at [538, 16] on button "Publish" at bounding box center [541, 12] width 50 height 16
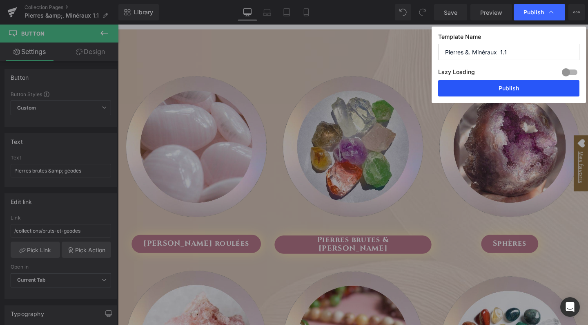
click at [511, 85] on button "Publish" at bounding box center [508, 88] width 141 height 16
